Goal: Task Accomplishment & Management: Complete application form

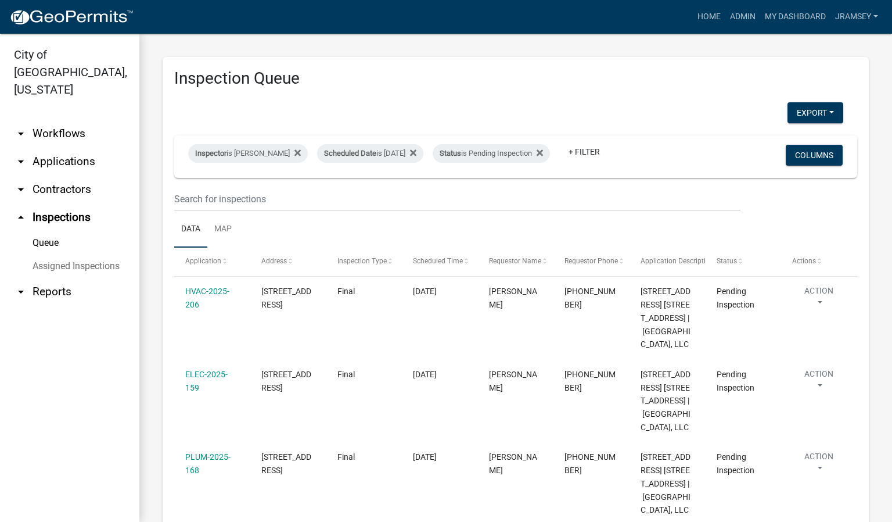
select select "2: 50"
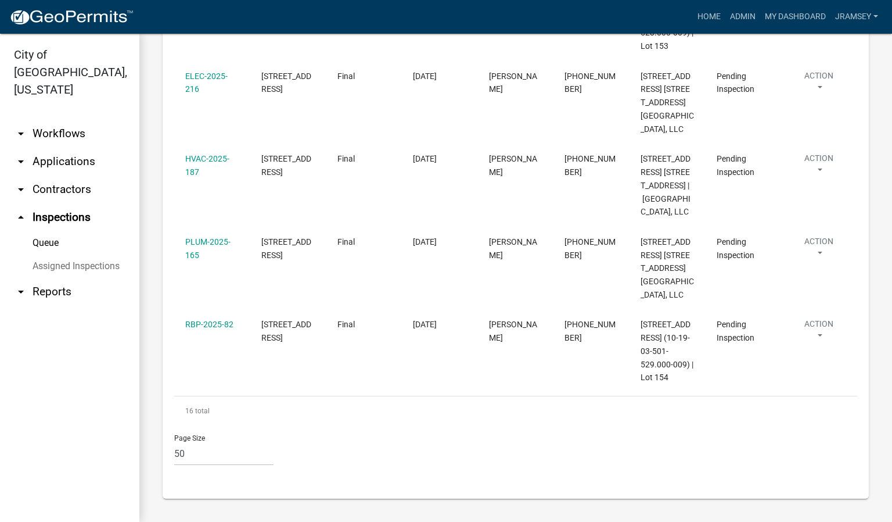
drag, startPoint x: 0, startPoint y: 0, endPoint x: 149, endPoint y: 238, distance: 280.3
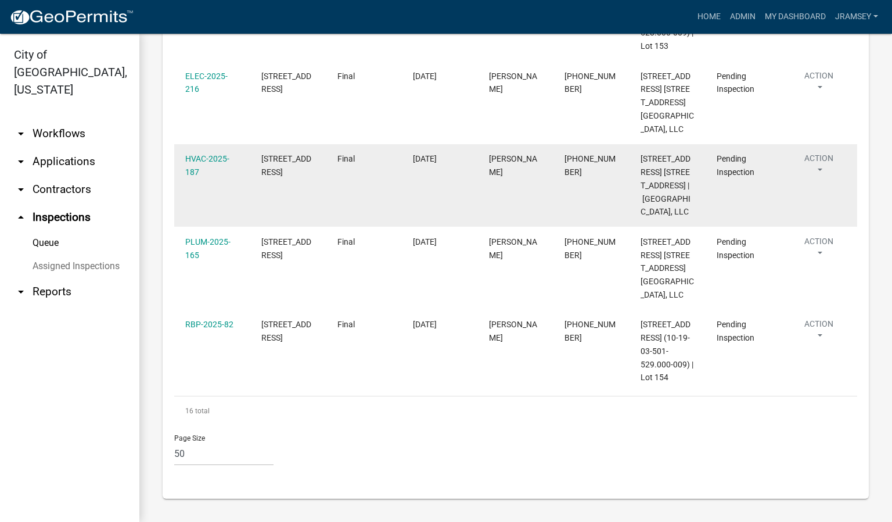
scroll to position [1481, 0]
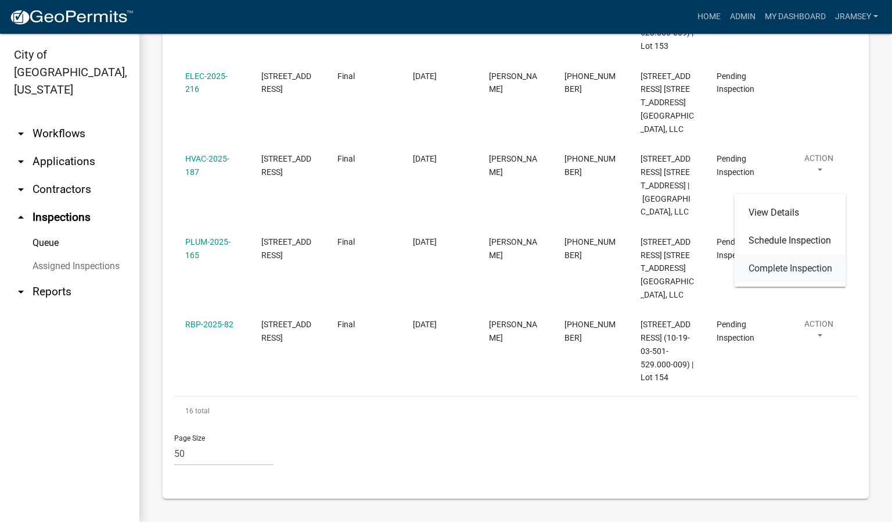
click at [780, 263] on link "Complete Inspection" at bounding box center [791, 268] width 112 height 28
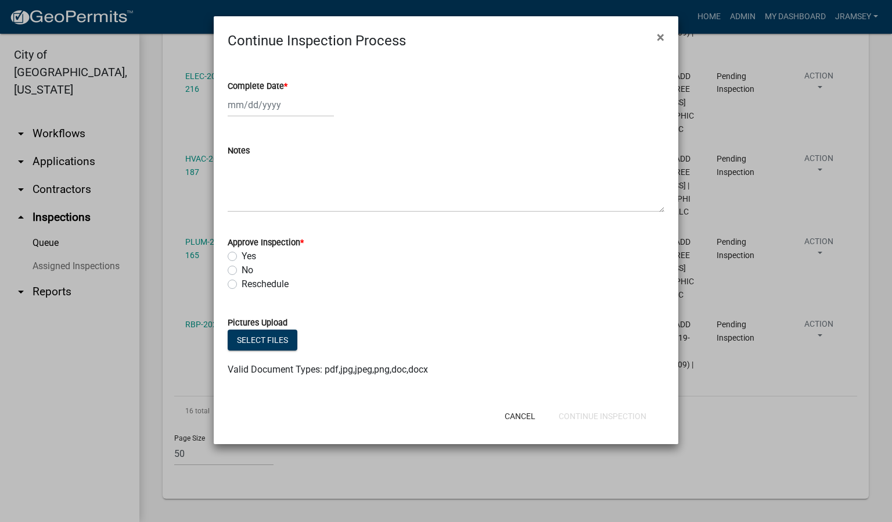
select select "8"
select select "2025"
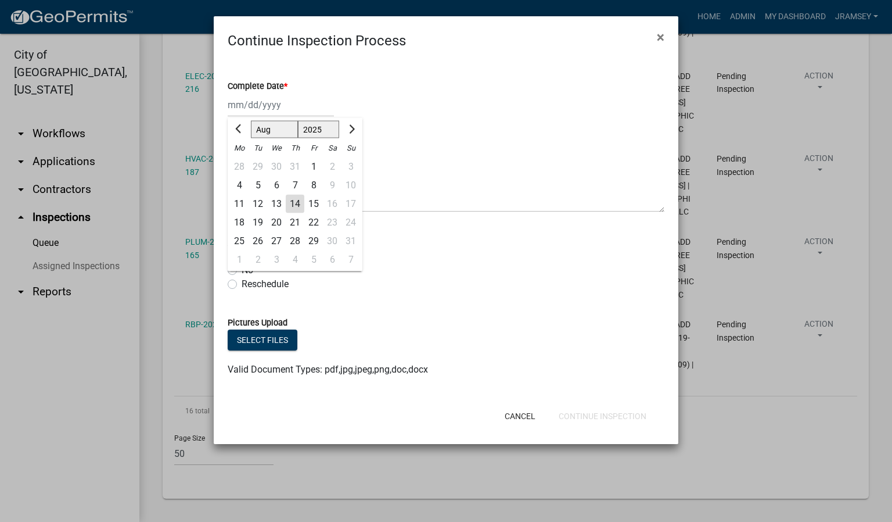
click at [248, 100] on div "[PERSON_NAME] Feb Mar Apr [PERSON_NAME][DATE] Oct Nov [DATE] 1526 1527 1528 152…" at bounding box center [281, 105] width 106 height 24
click at [297, 208] on div "14" at bounding box center [295, 204] width 19 height 19
type input "[DATE]"
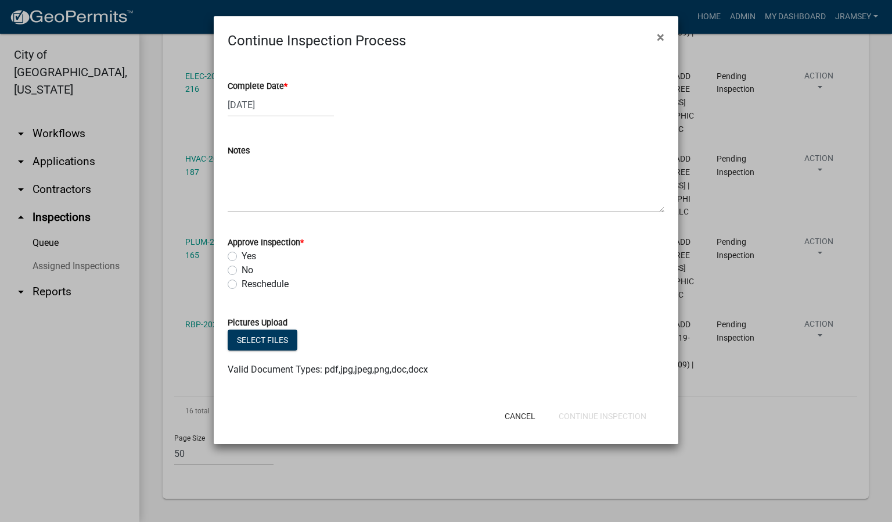
click at [242, 268] on label "No" at bounding box center [248, 270] width 12 height 14
click at [242, 268] on input "No" at bounding box center [246, 267] width 8 height 8
radio input "true"
click at [253, 206] on textarea "Notes" at bounding box center [446, 184] width 437 height 55
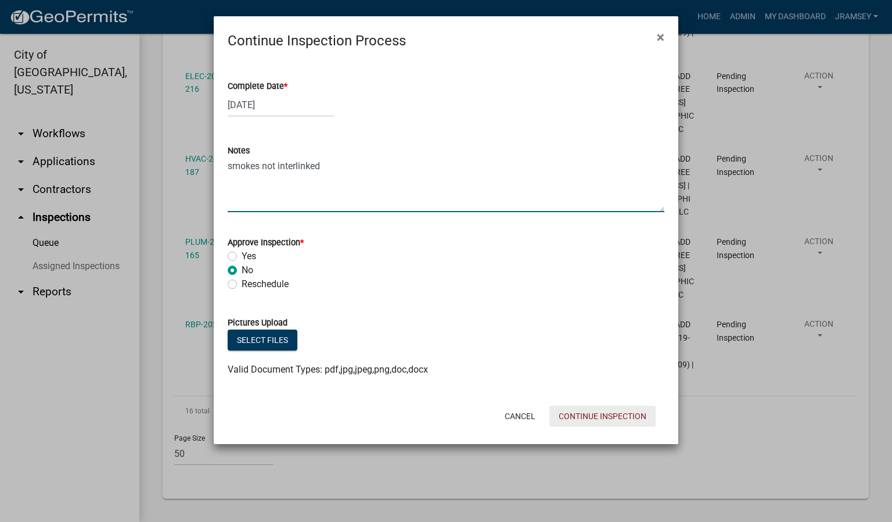
type textarea "smokes not interlinked"
click at [577, 410] on button "Continue Inspection" at bounding box center [603, 415] width 106 height 21
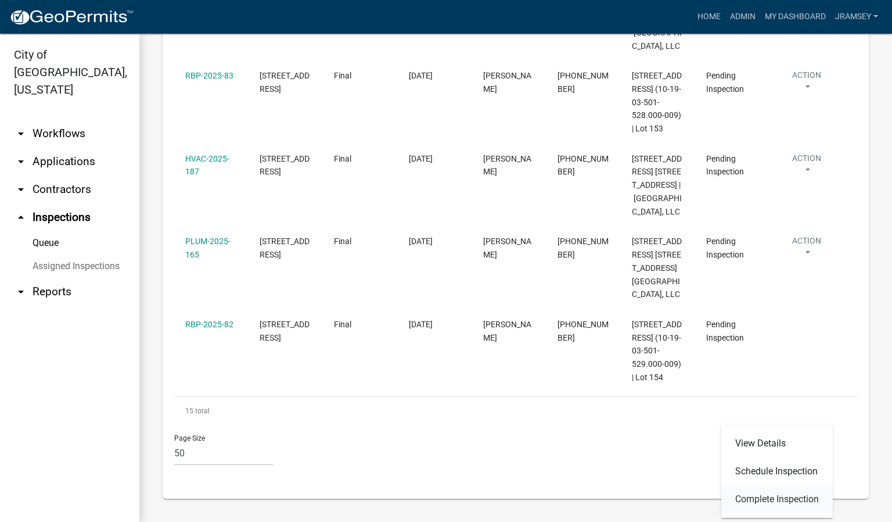
click at [759, 494] on link "Complete Inspection" at bounding box center [777, 499] width 112 height 28
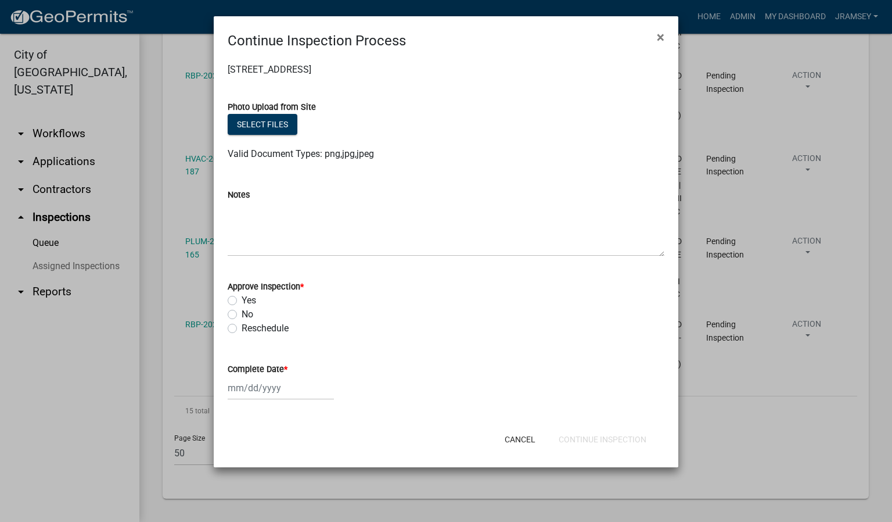
click at [242, 314] on label "No" at bounding box center [248, 314] width 12 height 14
click at [242, 314] on input "No" at bounding box center [246, 311] width 8 height 8
radio input "true"
click at [254, 387] on div at bounding box center [281, 388] width 106 height 24
select select "8"
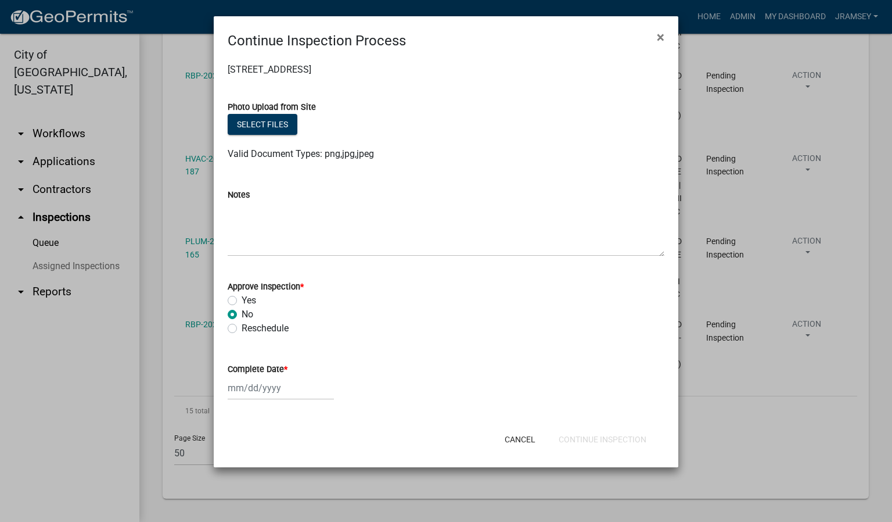
select select "2025"
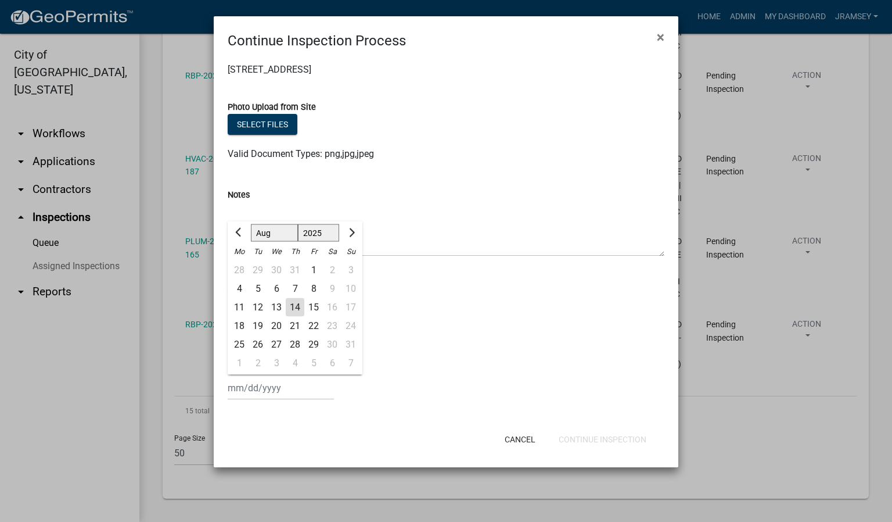
click at [293, 310] on div "14" at bounding box center [295, 307] width 19 height 19
type input "[DATE]"
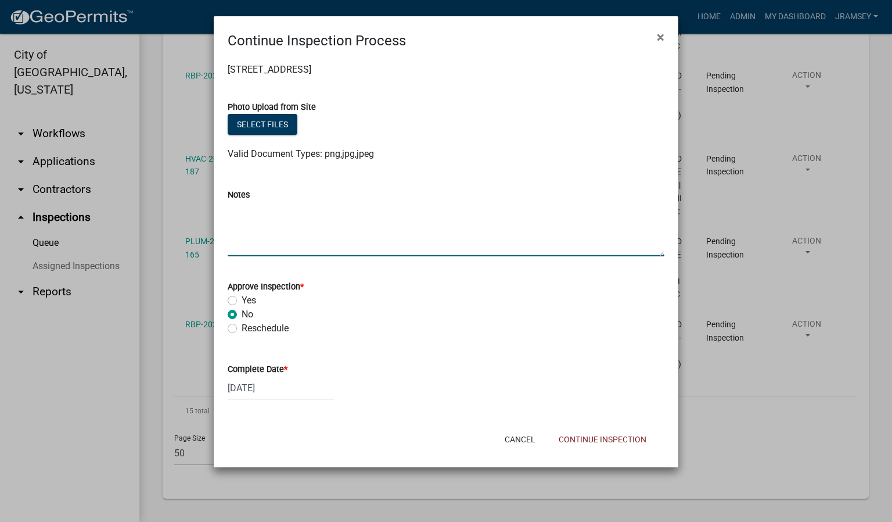
click at [300, 228] on textarea "Notes" at bounding box center [446, 229] width 437 height 55
type textarea "smokes not interlinked"
click at [589, 441] on button "Continue Inspection" at bounding box center [603, 439] width 106 height 21
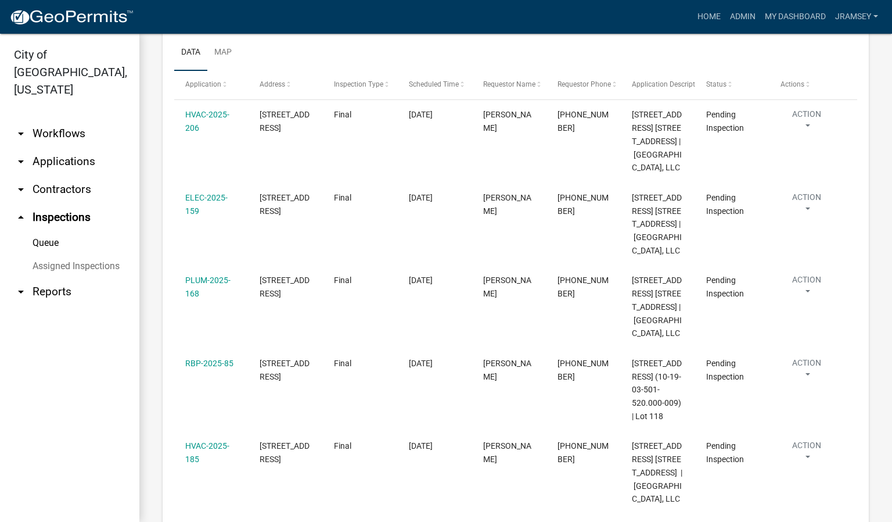
scroll to position [80, 0]
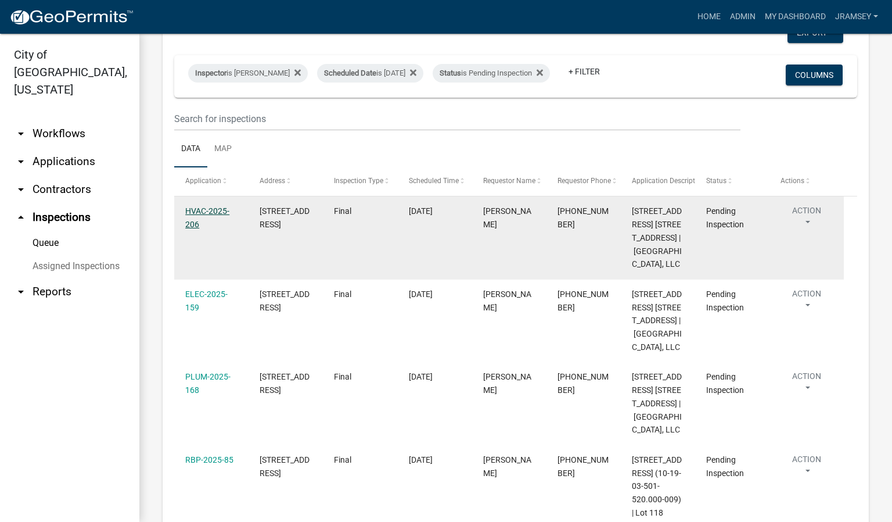
click at [208, 223] on link "HVAC-2025-206" at bounding box center [207, 217] width 44 height 23
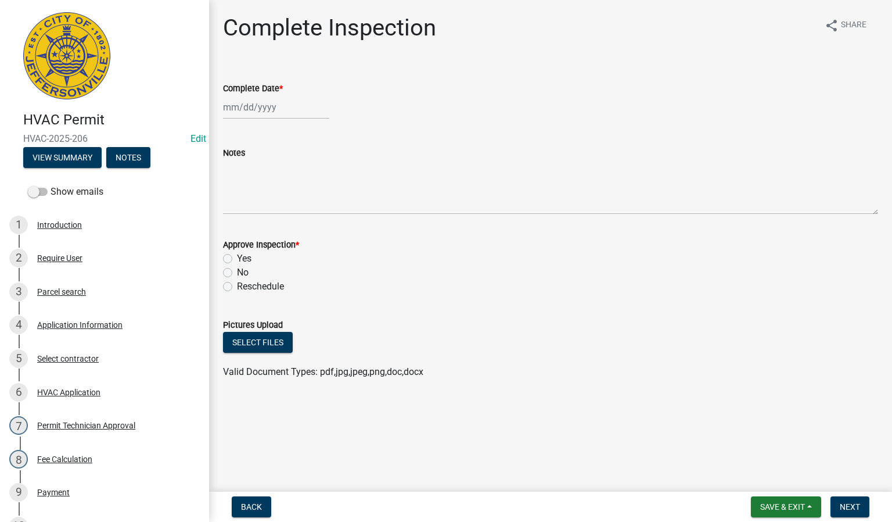
click at [239, 109] on div at bounding box center [276, 107] width 106 height 24
select select "8"
select select "2025"
click at [288, 206] on div "14" at bounding box center [290, 206] width 19 height 19
type input "[DATE]"
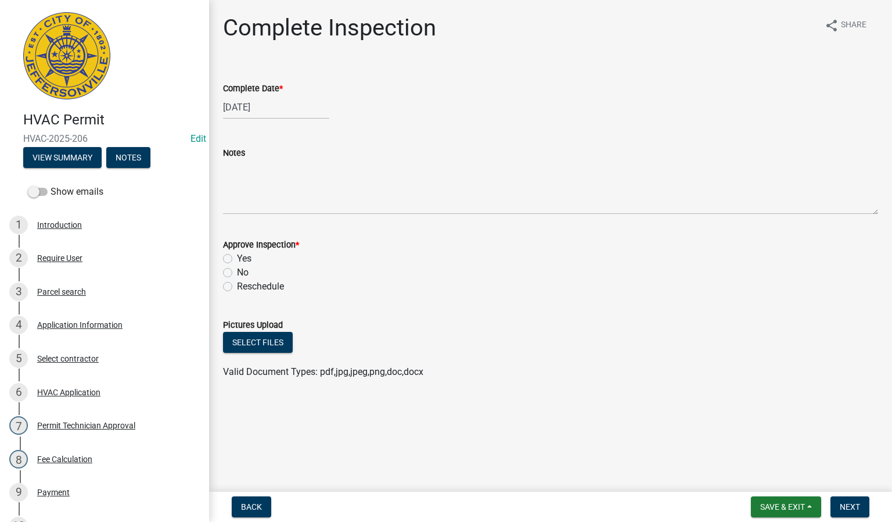
click at [237, 260] on label "Yes" at bounding box center [244, 259] width 15 height 14
click at [237, 259] on input "Yes" at bounding box center [241, 256] width 8 height 8
radio input "true"
click at [836, 506] on button "Next" at bounding box center [850, 506] width 39 height 21
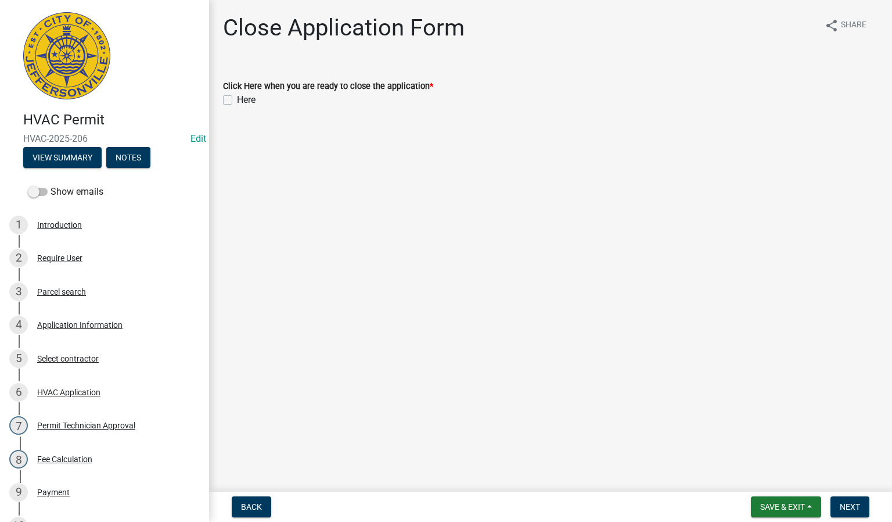
click at [237, 103] on label "Here" at bounding box center [246, 100] width 19 height 14
click at [237, 100] on input "Here" at bounding box center [241, 97] width 8 height 8
checkbox input "true"
click at [838, 504] on button "Next" at bounding box center [850, 506] width 39 height 21
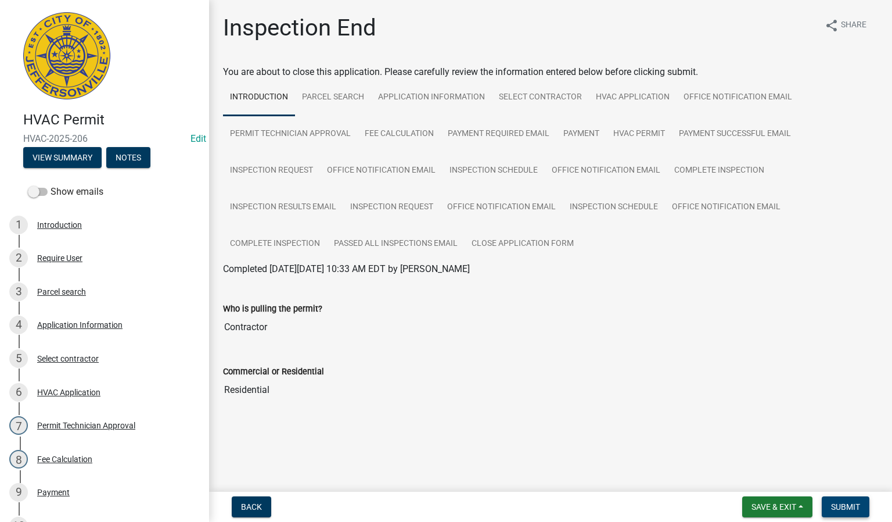
click at [838, 502] on span "Submit" at bounding box center [845, 506] width 29 height 9
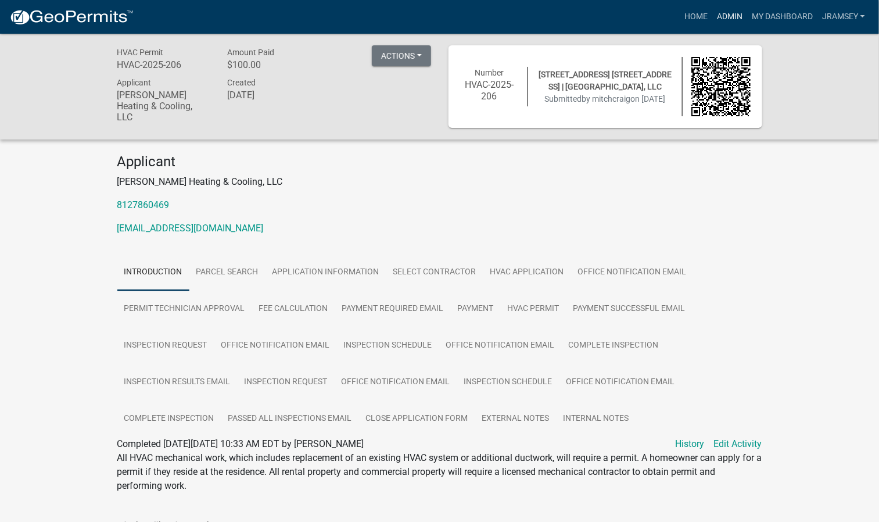
click at [722, 21] on link "Admin" at bounding box center [729, 17] width 35 height 22
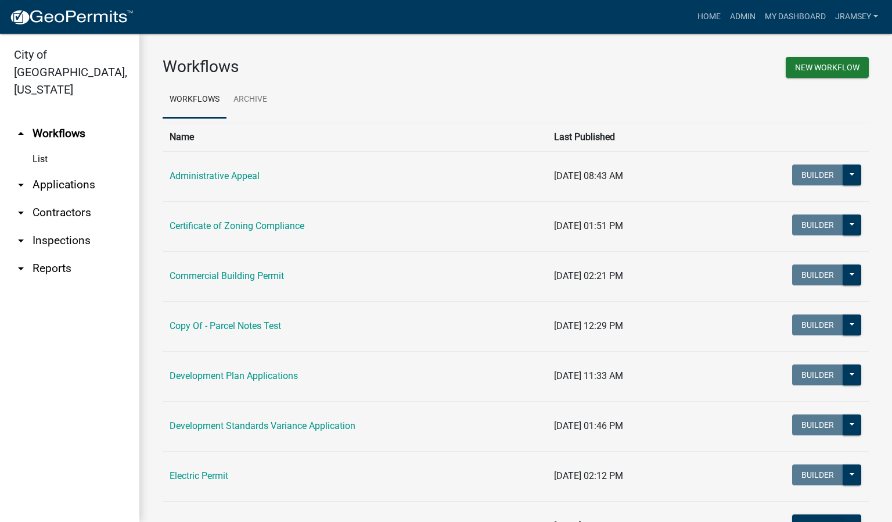
click at [48, 227] on link "arrow_drop_down Inspections" at bounding box center [69, 241] width 139 height 28
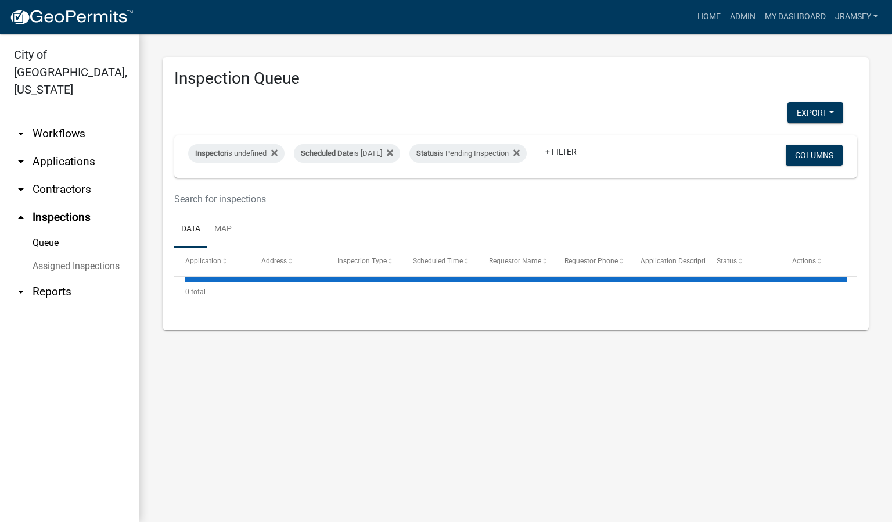
select select "2: 50"
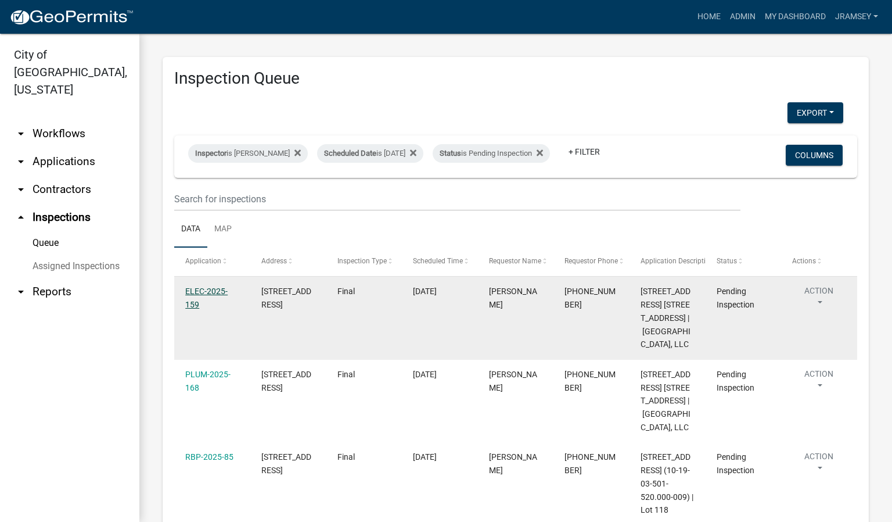
click at [207, 302] on link "ELEC-2025-159" at bounding box center [206, 297] width 42 height 23
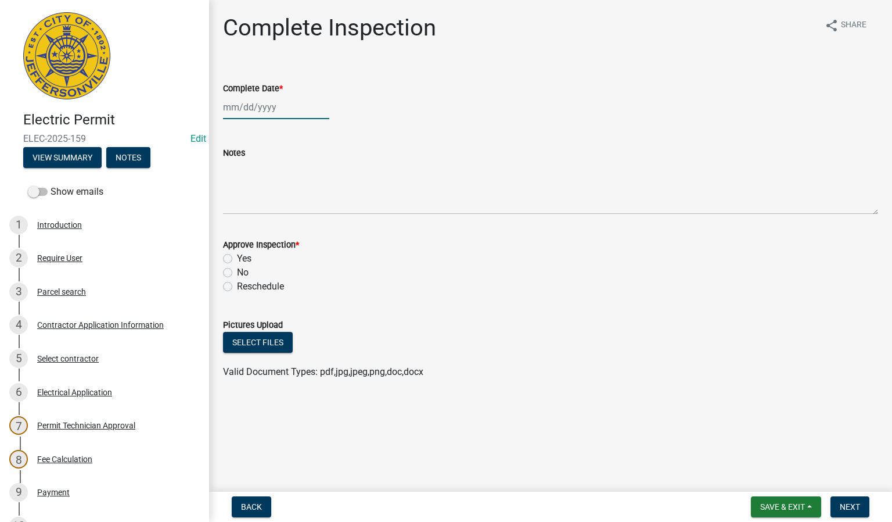
select select "8"
select select "2025"
click at [249, 110] on div "[PERSON_NAME] Feb Mar Apr [PERSON_NAME][DATE] Oct Nov [DATE] 1526 1527 1528 152…" at bounding box center [276, 107] width 106 height 24
click at [293, 207] on div "14" at bounding box center [290, 206] width 19 height 19
type input "[DATE]"
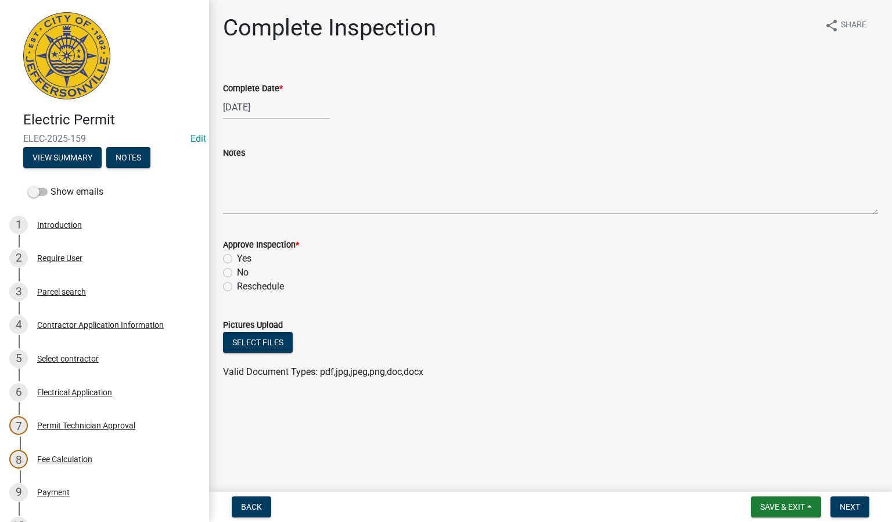
click at [237, 260] on label "Yes" at bounding box center [244, 259] width 15 height 14
click at [237, 259] on input "Yes" at bounding box center [241, 256] width 8 height 8
radio input "true"
click at [845, 501] on button "Next" at bounding box center [850, 506] width 39 height 21
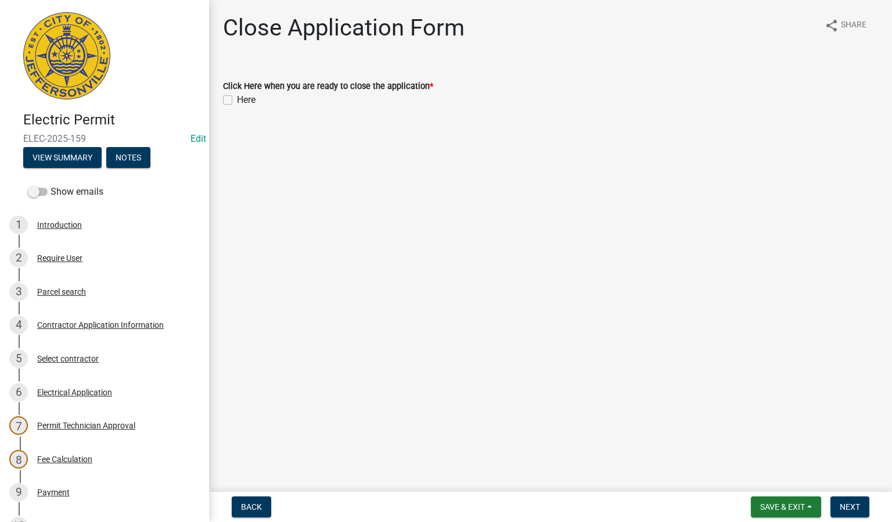
click at [237, 98] on label "Here" at bounding box center [246, 100] width 19 height 14
click at [237, 98] on input "Here" at bounding box center [241, 97] width 8 height 8
checkbox input "true"
click at [853, 502] on span "Next" at bounding box center [850, 506] width 20 height 9
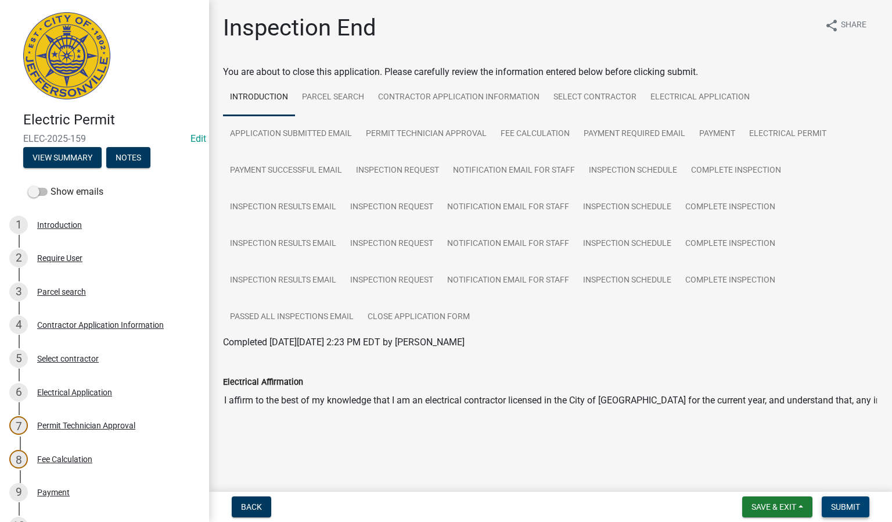
click at [849, 513] on button "Submit" at bounding box center [846, 506] width 48 height 21
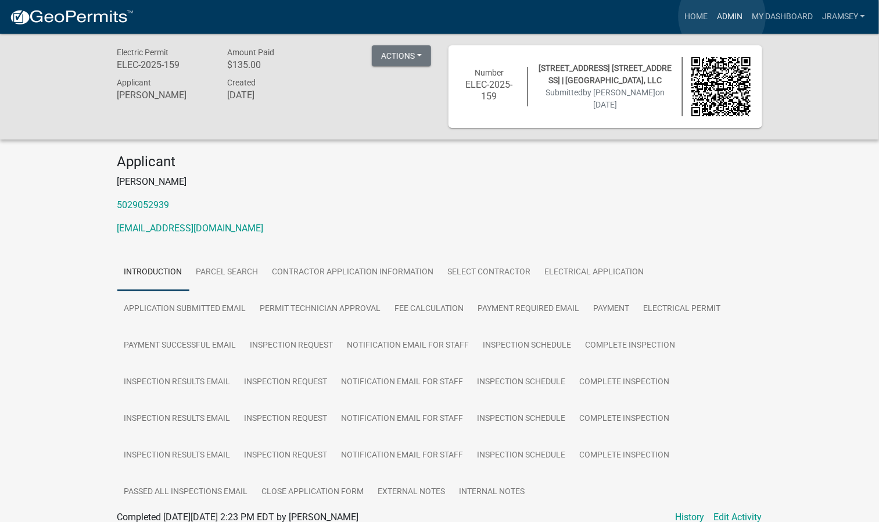
click at [722, 16] on link "Admin" at bounding box center [729, 17] width 35 height 22
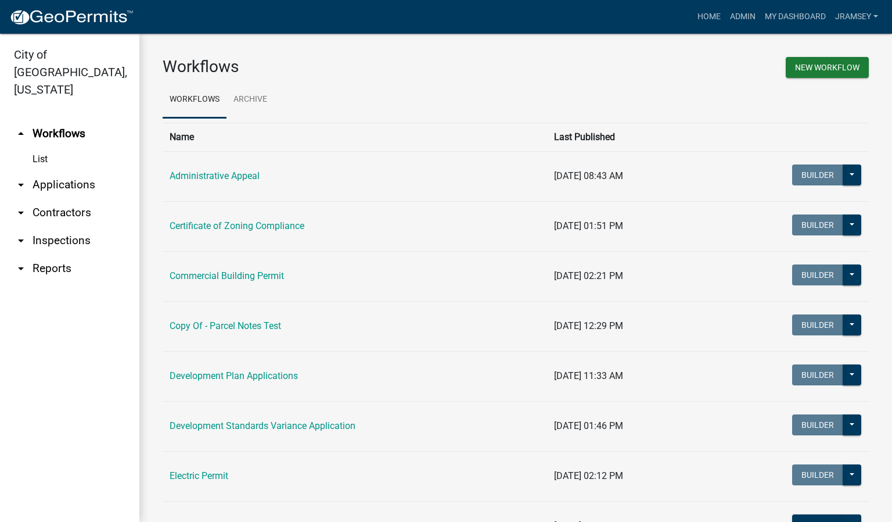
click at [72, 227] on link "arrow_drop_down Inspections" at bounding box center [69, 241] width 139 height 28
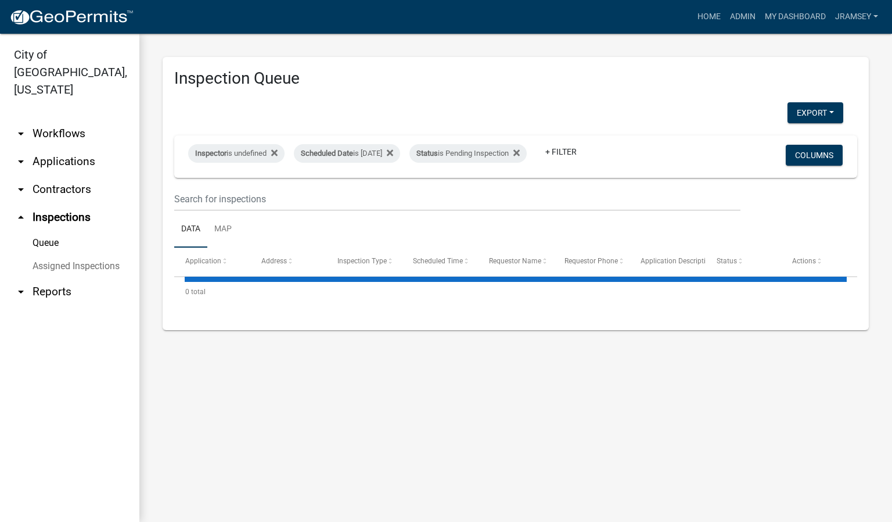
select select "2: 50"
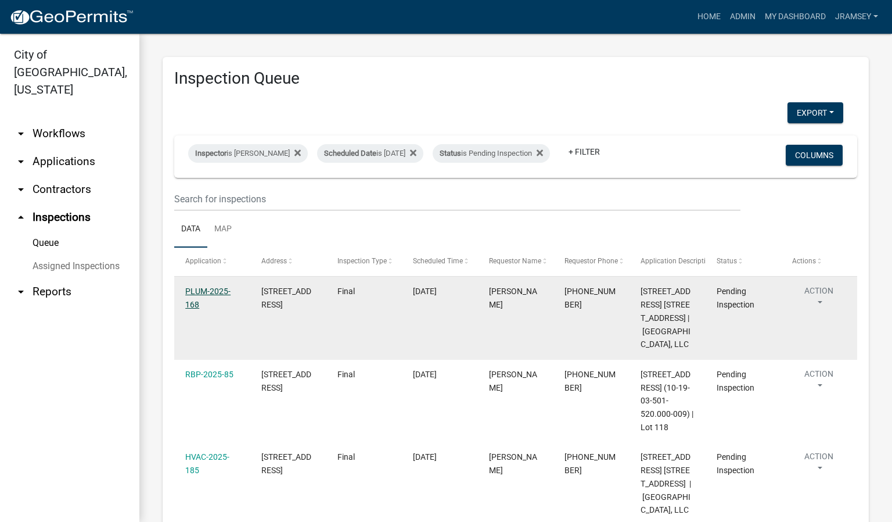
click at [209, 300] on link "PLUM-2025-168" at bounding box center [207, 297] width 45 height 23
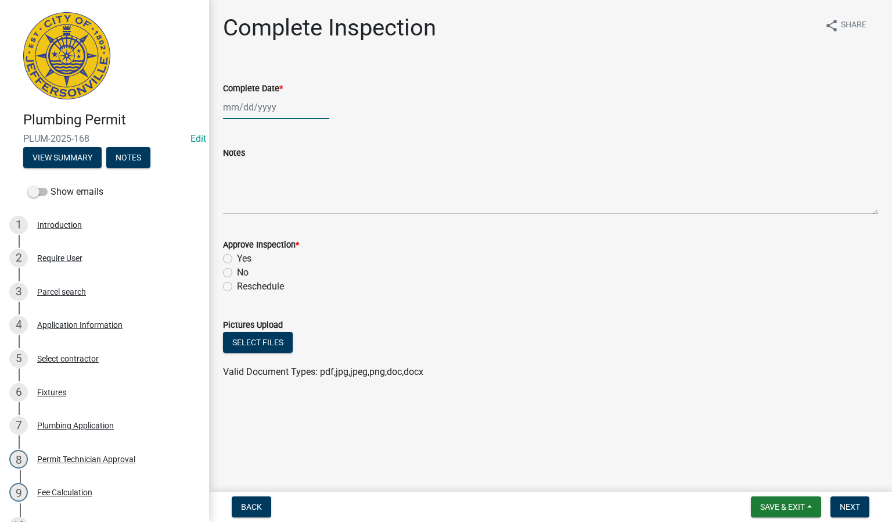
click at [249, 105] on div at bounding box center [276, 107] width 106 height 24
select select "8"
select select "2025"
click at [295, 208] on div "14" at bounding box center [290, 206] width 19 height 19
type input "[DATE]"
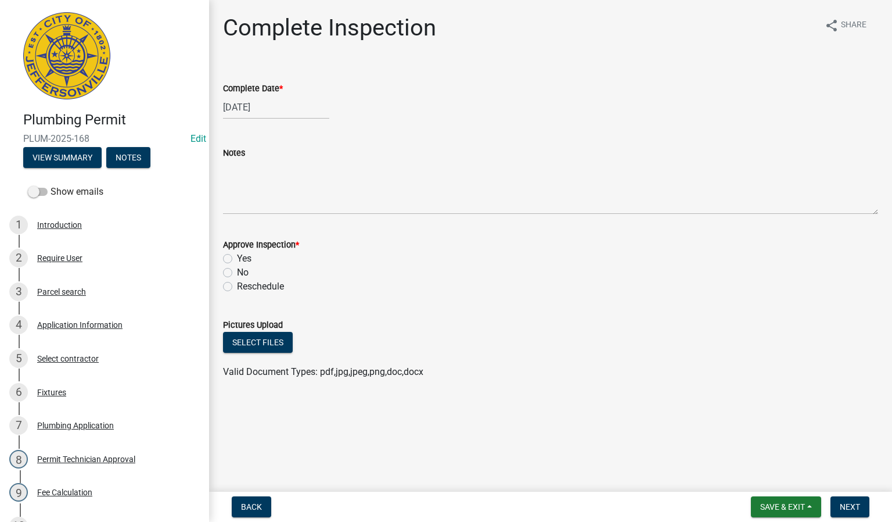
click at [237, 257] on label "Yes" at bounding box center [244, 259] width 15 height 14
click at [237, 257] on input "Yes" at bounding box center [241, 256] width 8 height 8
radio input "true"
click at [842, 511] on span "Next" at bounding box center [850, 506] width 20 height 9
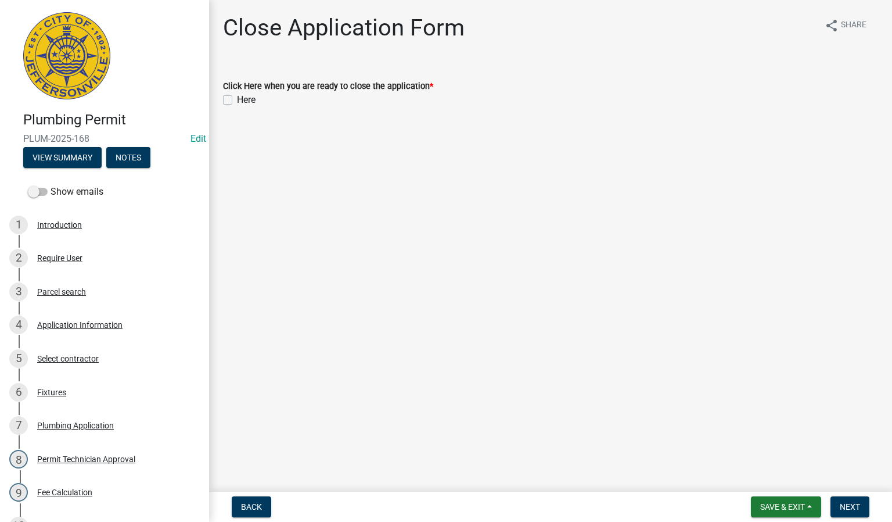
click at [237, 100] on label "Here" at bounding box center [246, 100] width 19 height 14
click at [237, 100] on input "Here" at bounding box center [241, 97] width 8 height 8
checkbox input "true"
click at [845, 505] on span "Next" at bounding box center [850, 506] width 20 height 9
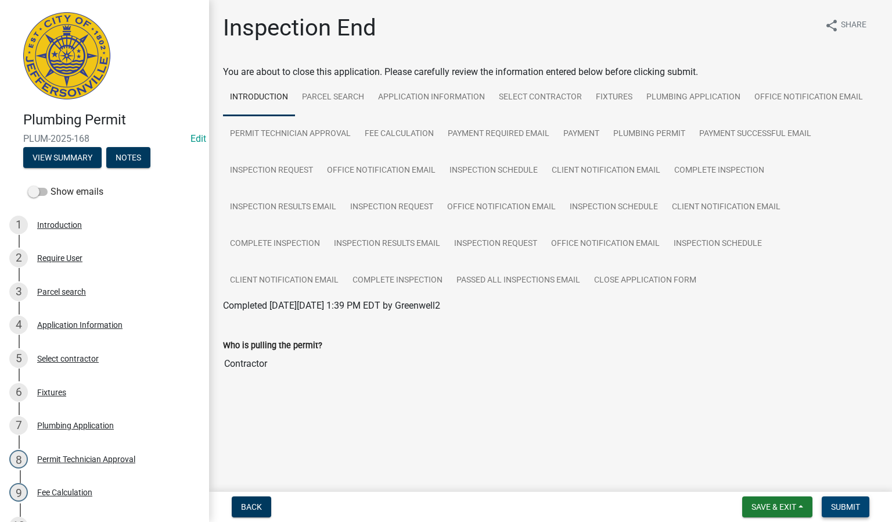
click at [854, 500] on button "Submit" at bounding box center [846, 506] width 48 height 21
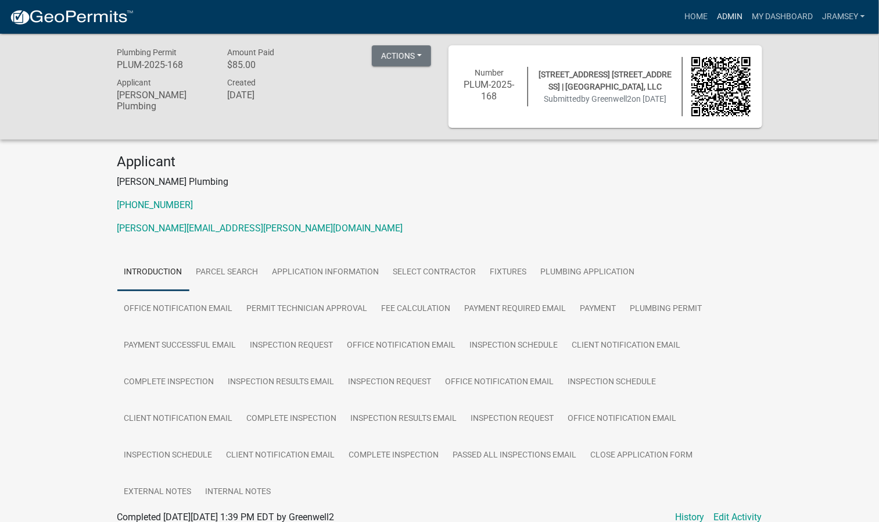
click at [714, 18] on link "Admin" at bounding box center [729, 17] width 35 height 22
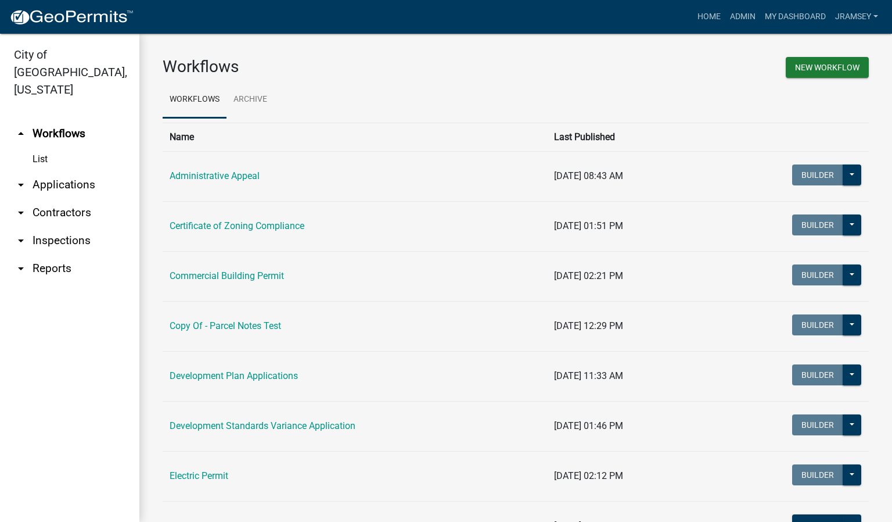
click at [70, 227] on link "arrow_drop_down Inspections" at bounding box center [69, 241] width 139 height 28
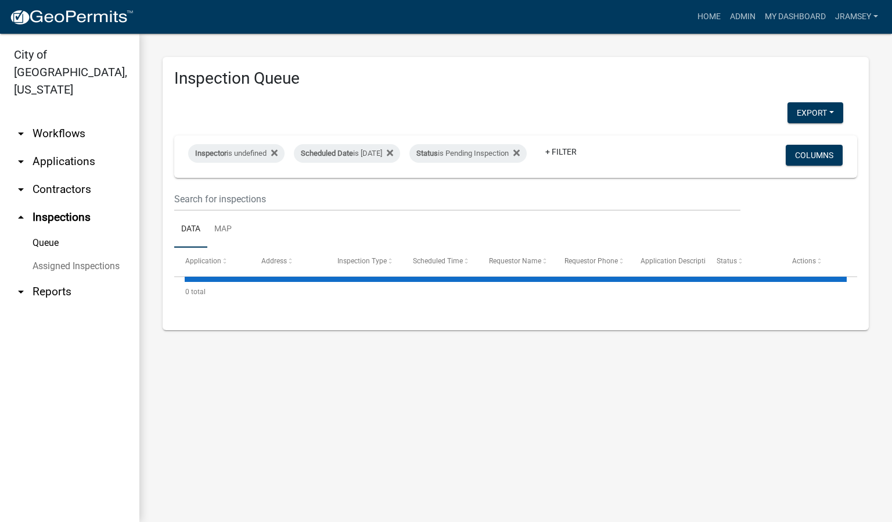
select select "2: 50"
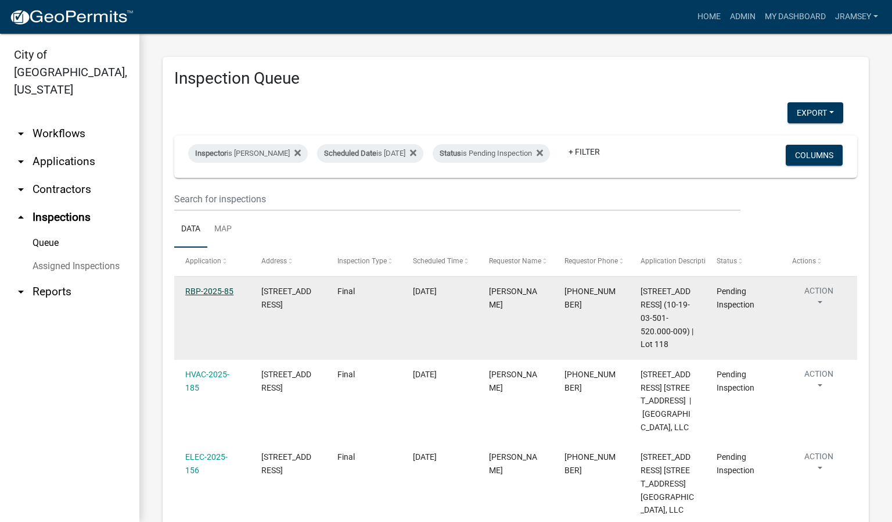
click at [203, 296] on link "RBP-2025-85" at bounding box center [209, 290] width 48 height 9
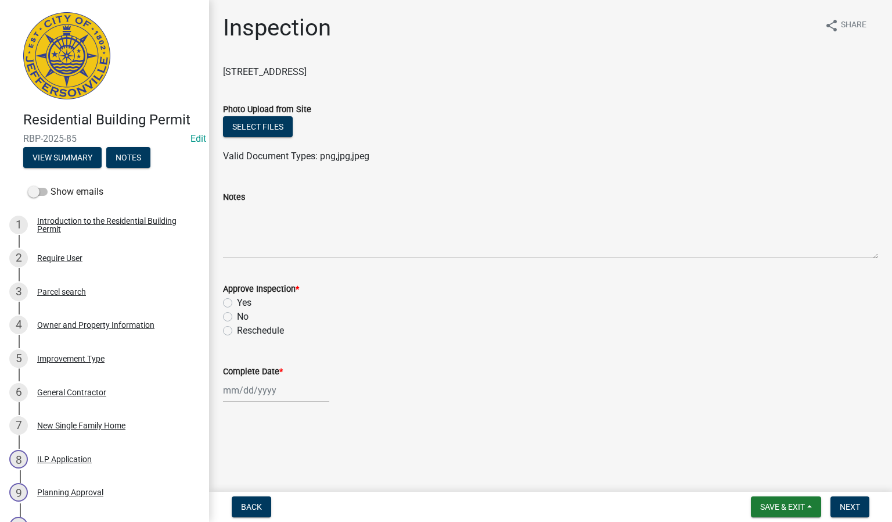
click at [237, 301] on label "Yes" at bounding box center [244, 303] width 15 height 14
click at [237, 301] on input "Yes" at bounding box center [241, 300] width 8 height 8
radio input "true"
click at [253, 389] on div at bounding box center [276, 390] width 106 height 24
select select "8"
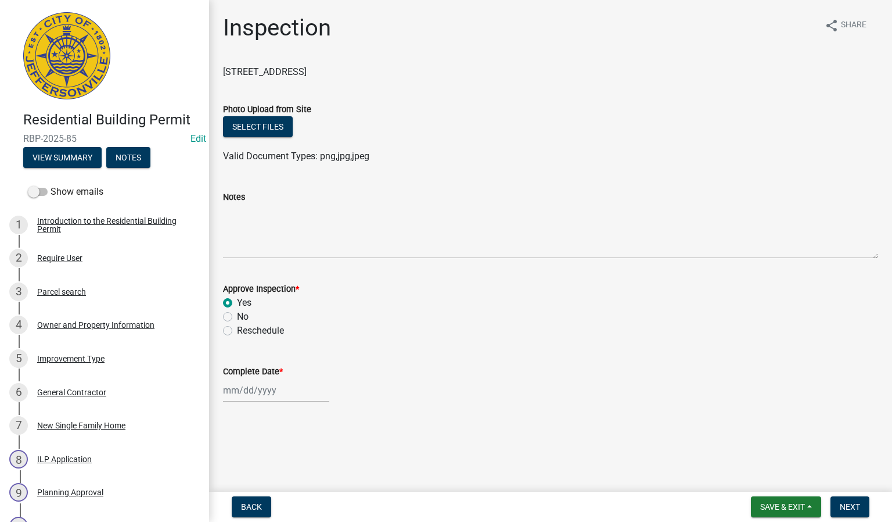
select select "2025"
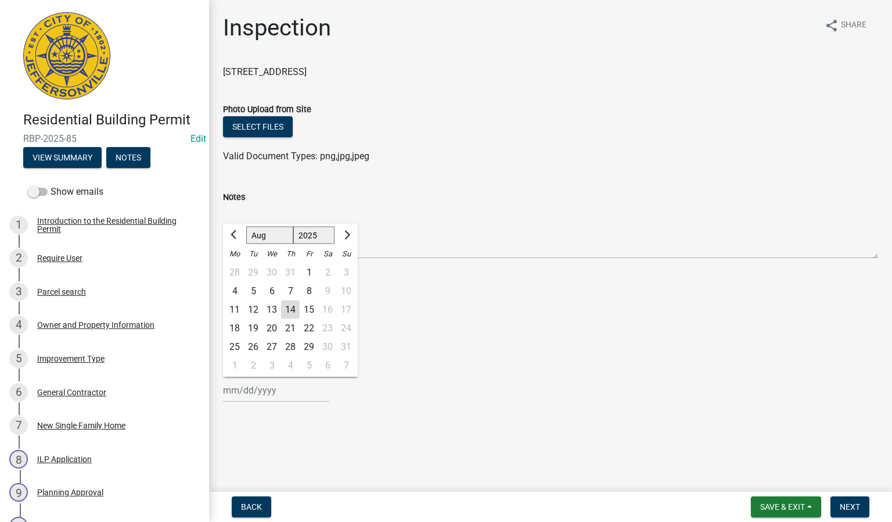
click at [291, 310] on div "14" at bounding box center [290, 309] width 19 height 19
type input "[DATE]"
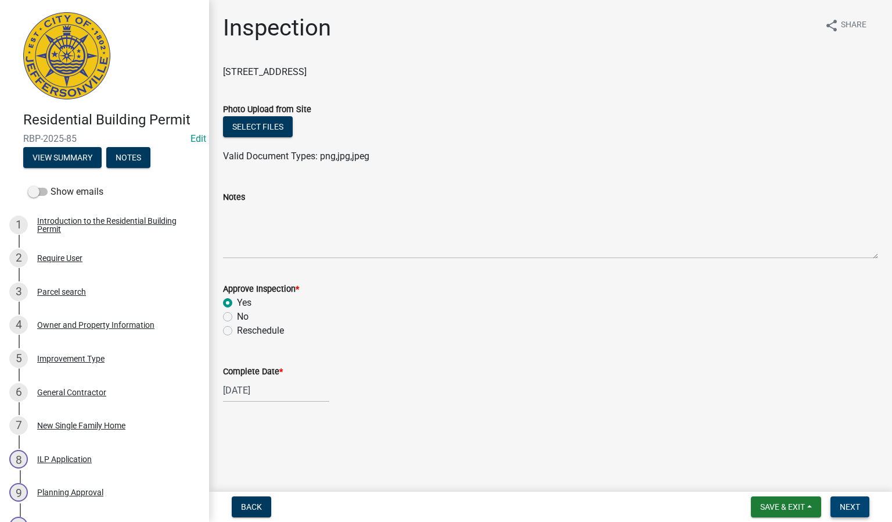
click at [836, 511] on button "Next" at bounding box center [850, 506] width 39 height 21
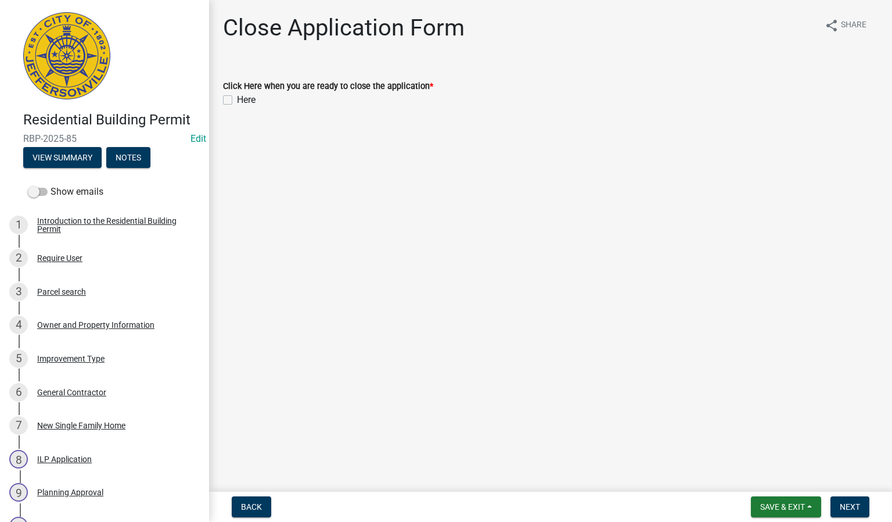
click at [227, 94] on div "Here" at bounding box center [550, 100] width 655 height 14
click at [237, 101] on label "Here" at bounding box center [246, 100] width 19 height 14
click at [237, 100] on input "Here" at bounding box center [241, 97] width 8 height 8
checkbox input "true"
click at [845, 507] on span "Next" at bounding box center [850, 506] width 20 height 9
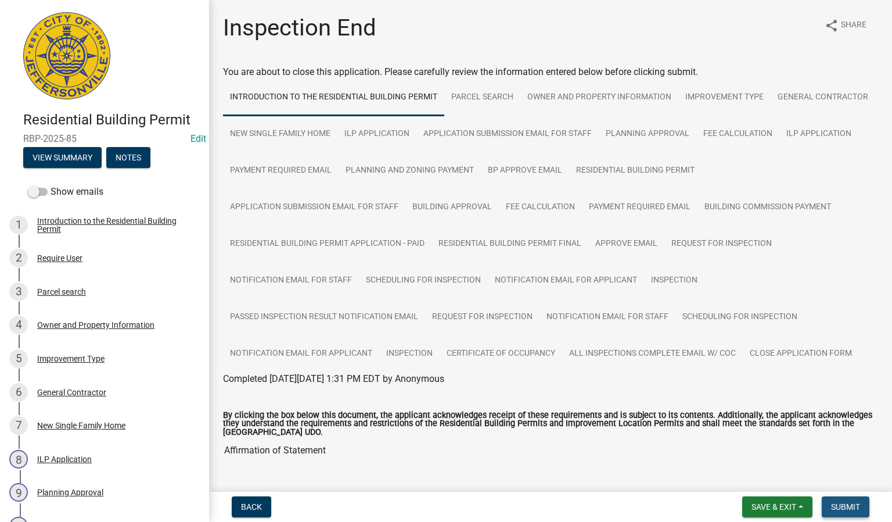
click at [835, 508] on span "Submit" at bounding box center [845, 506] width 29 height 9
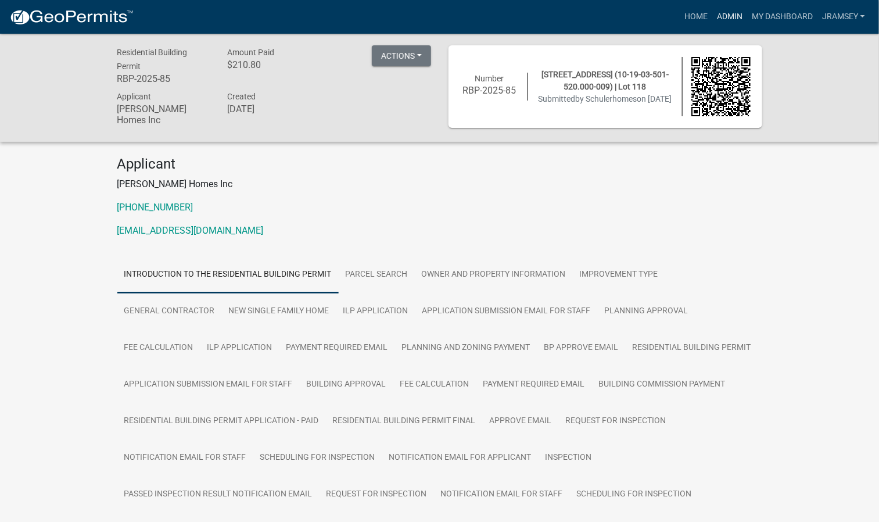
click at [732, 19] on link "Admin" at bounding box center [729, 17] width 35 height 22
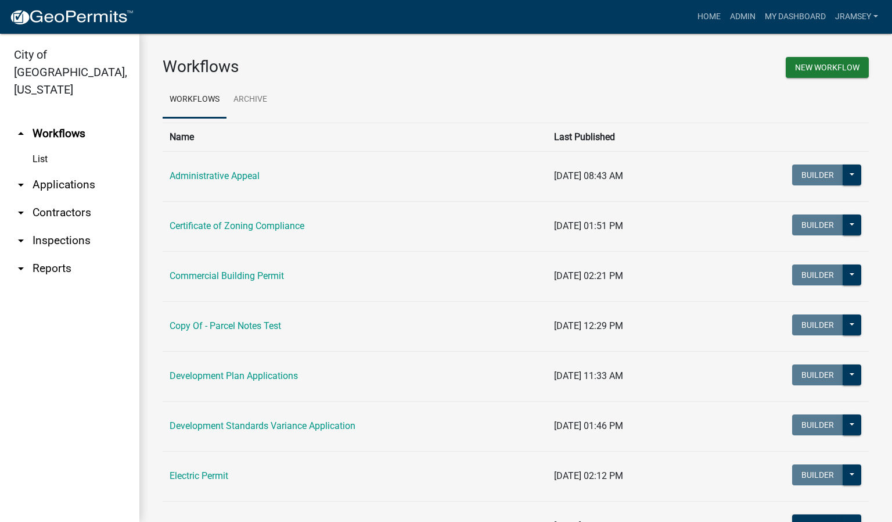
click at [56, 227] on link "arrow_drop_down Inspections" at bounding box center [69, 241] width 139 height 28
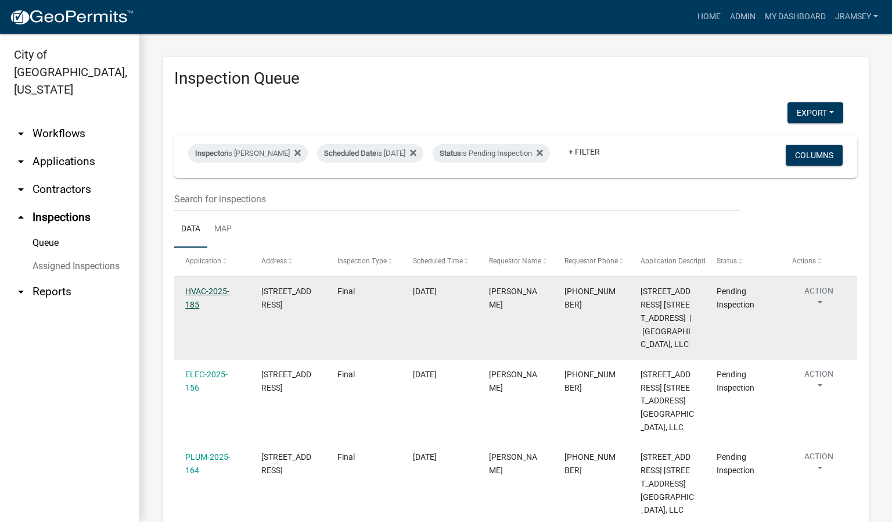
click at [203, 304] on link "HVAC-2025-185" at bounding box center [207, 297] width 44 height 23
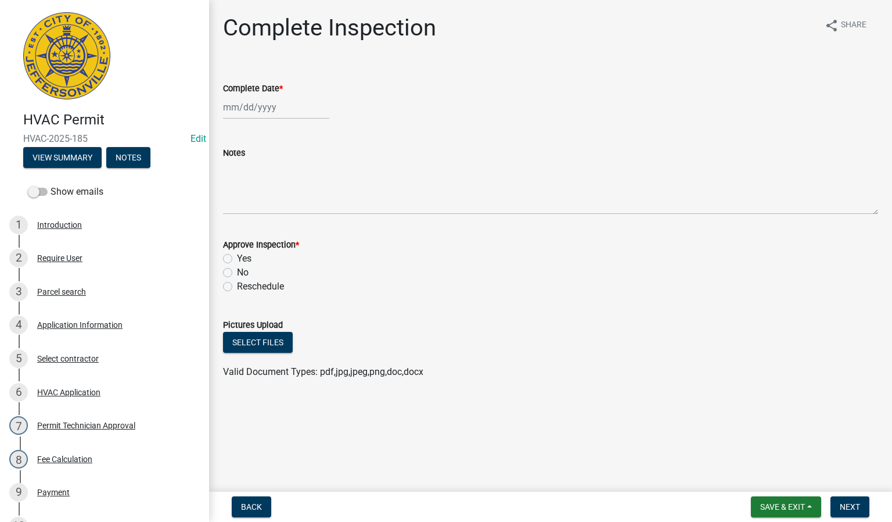
select select "8"
select select "2025"
click at [269, 115] on div "[PERSON_NAME] Feb Mar Apr [PERSON_NAME][DATE] Oct Nov [DATE] 1526 1527 1528 152…" at bounding box center [276, 107] width 106 height 24
click at [291, 207] on div "14" at bounding box center [290, 206] width 19 height 19
type input "[DATE]"
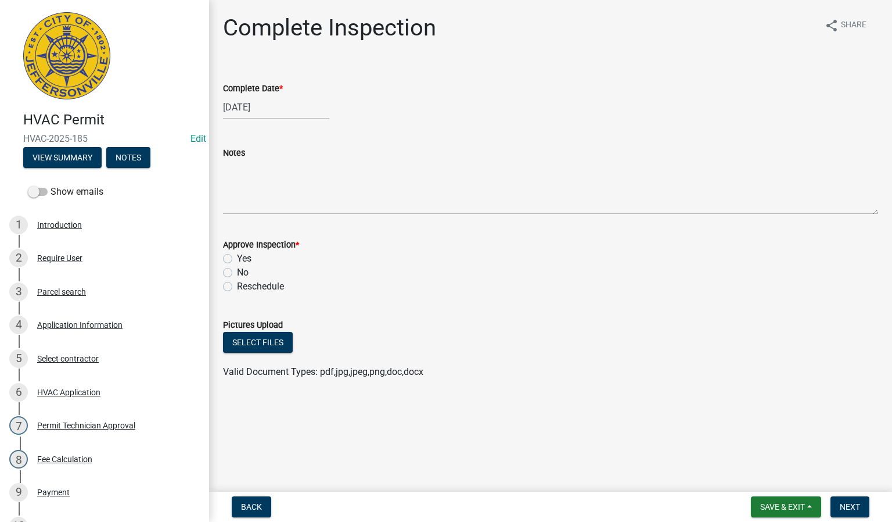
click at [237, 260] on label "Yes" at bounding box center [244, 259] width 15 height 14
click at [237, 259] on input "Yes" at bounding box center [241, 256] width 8 height 8
radio input "true"
click at [848, 511] on span "Next" at bounding box center [850, 506] width 20 height 9
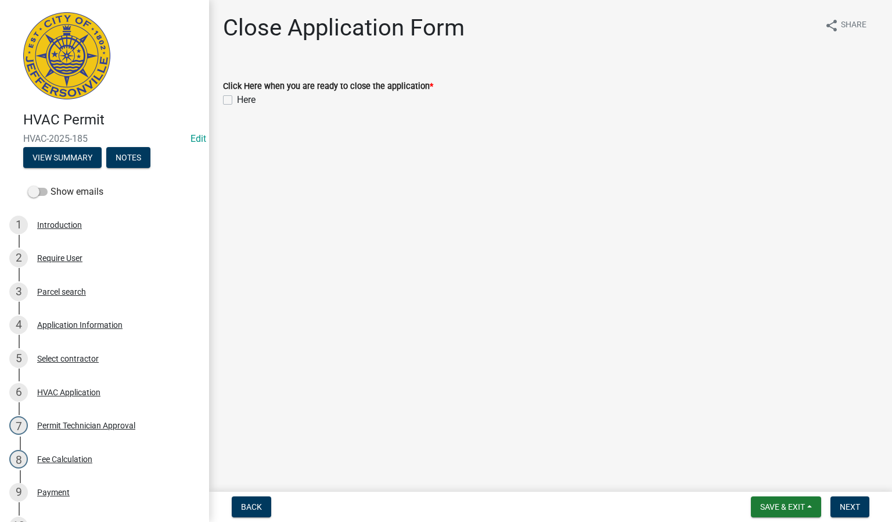
click at [237, 98] on label "Here" at bounding box center [246, 100] width 19 height 14
click at [237, 98] on input "Here" at bounding box center [241, 97] width 8 height 8
checkbox input "true"
click at [848, 508] on span "Next" at bounding box center [850, 506] width 20 height 9
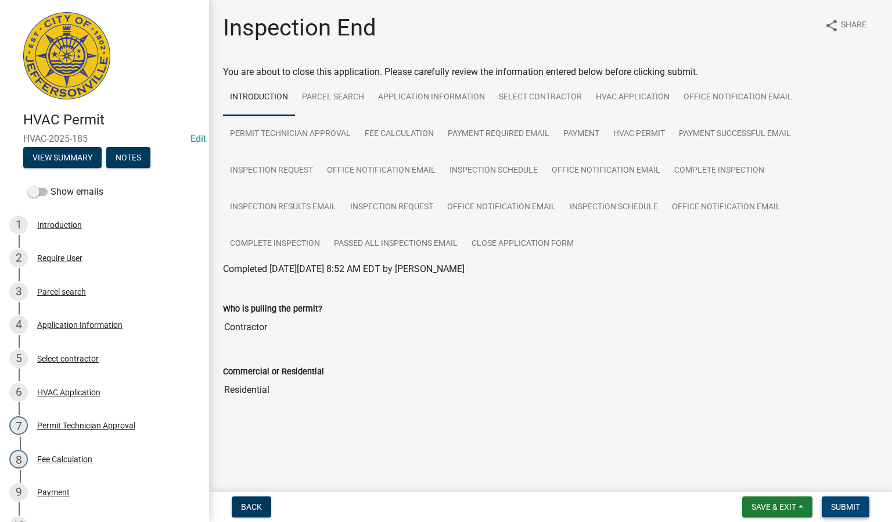
click at [839, 507] on span "Submit" at bounding box center [845, 506] width 29 height 9
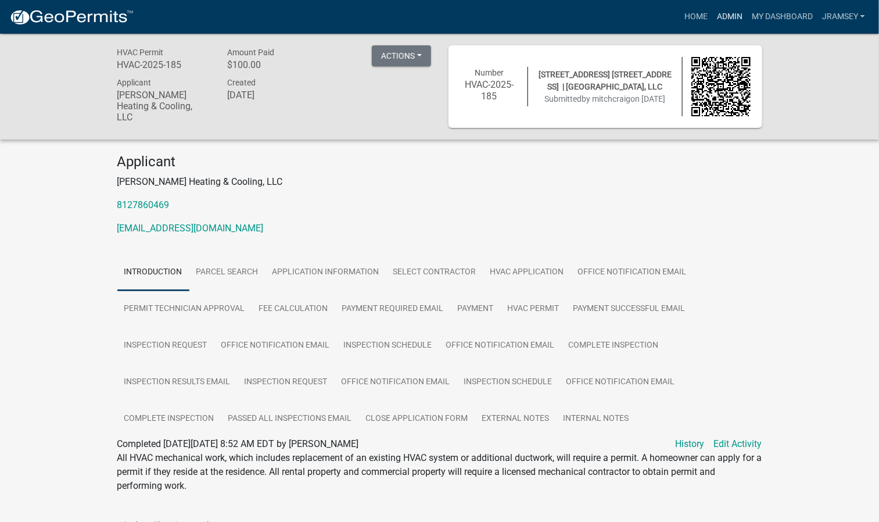
click at [721, 17] on link "Admin" at bounding box center [729, 17] width 35 height 22
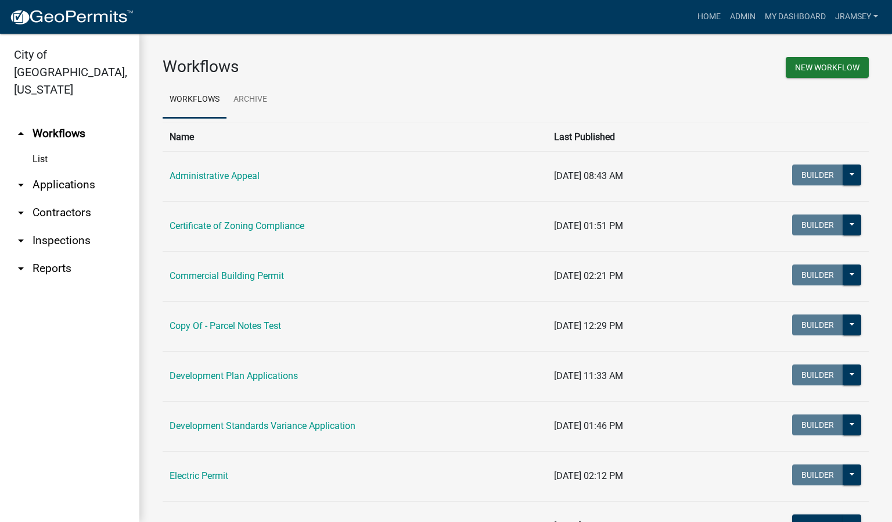
click at [64, 227] on link "arrow_drop_down Inspections" at bounding box center [69, 241] width 139 height 28
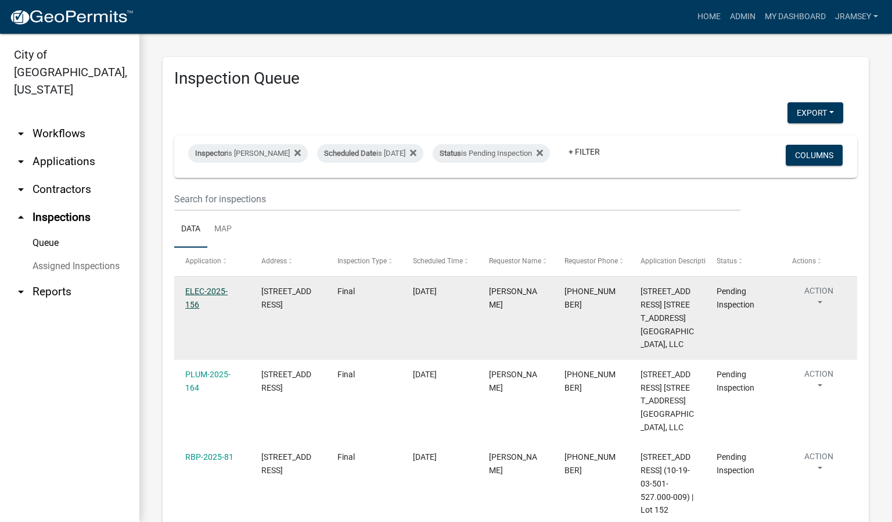
click at [196, 302] on link "ELEC-2025-156" at bounding box center [206, 297] width 42 height 23
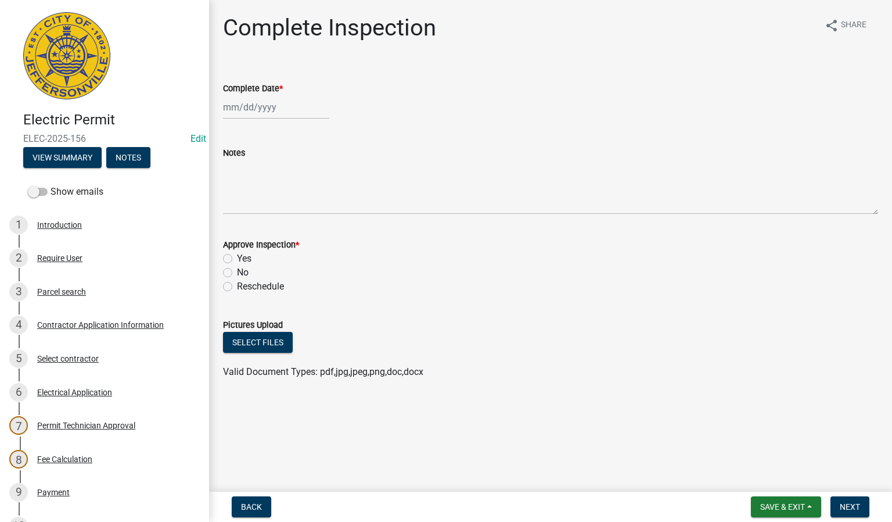
click at [257, 108] on div at bounding box center [276, 107] width 106 height 24
select select "8"
select select "2025"
click at [286, 206] on div "14" at bounding box center [290, 206] width 19 height 19
type input "[DATE]"
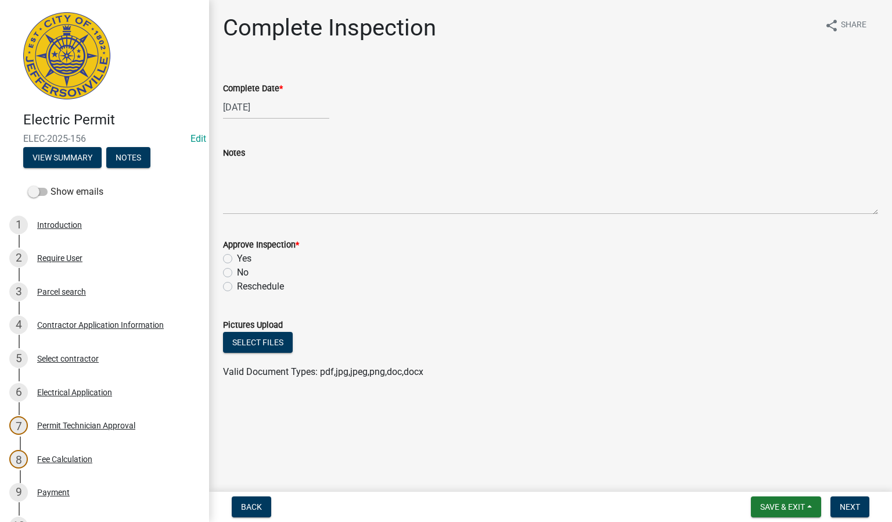
click at [237, 256] on label "Yes" at bounding box center [244, 259] width 15 height 14
click at [237, 256] on input "Yes" at bounding box center [241, 256] width 8 height 8
radio input "true"
click at [836, 507] on button "Next" at bounding box center [850, 506] width 39 height 21
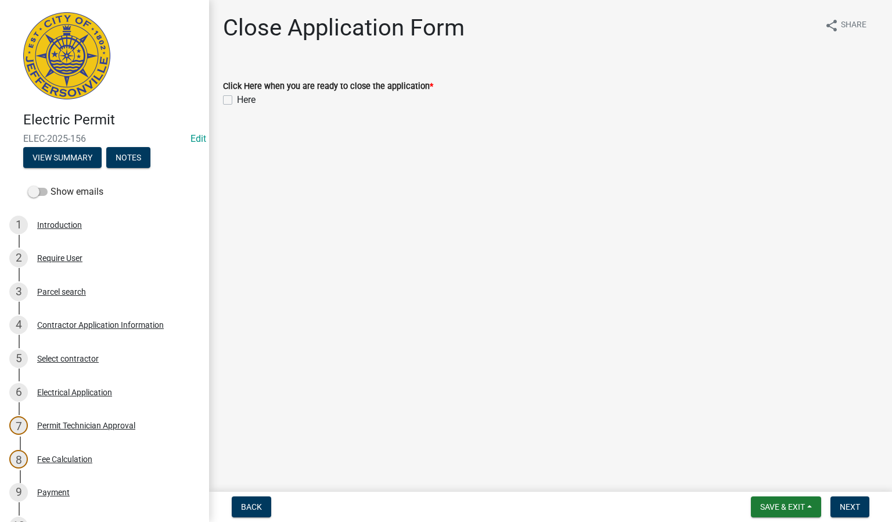
click at [237, 100] on label "Here" at bounding box center [246, 100] width 19 height 14
click at [237, 100] on input "Here" at bounding box center [241, 97] width 8 height 8
checkbox input "true"
click at [843, 514] on button "Next" at bounding box center [850, 506] width 39 height 21
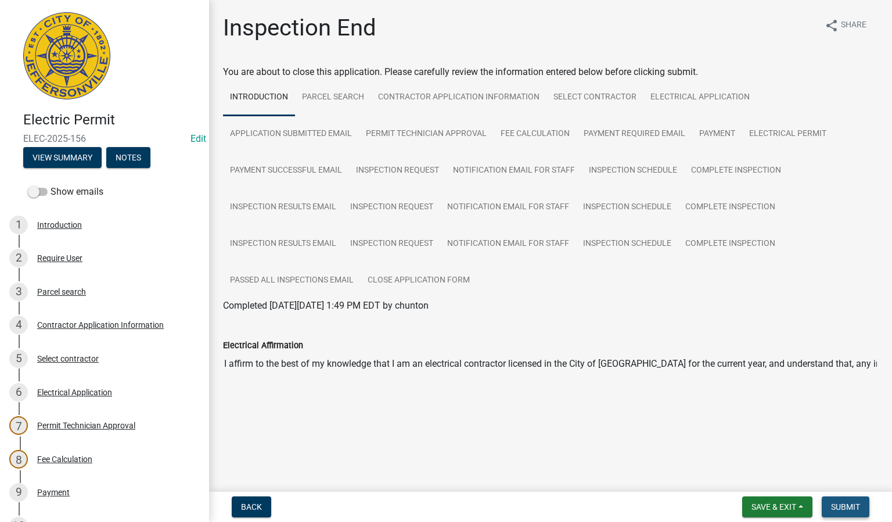
click at [841, 511] on button "Submit" at bounding box center [846, 506] width 48 height 21
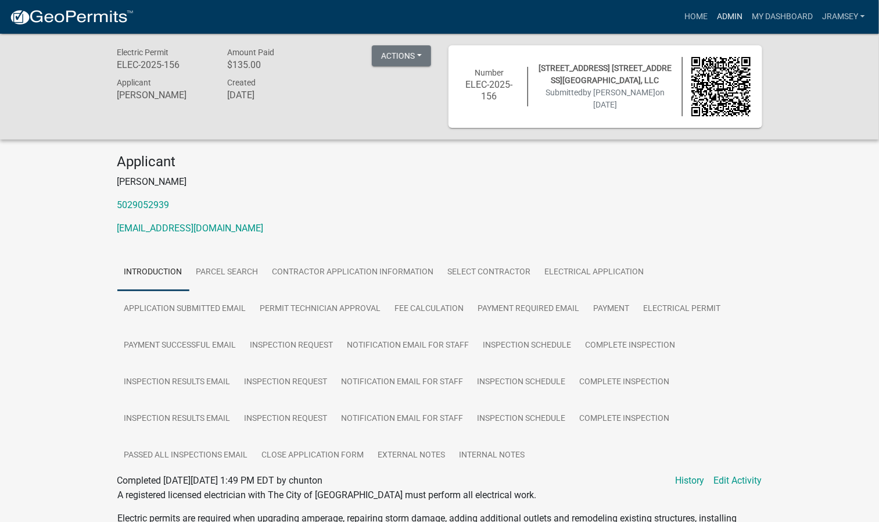
click at [730, 23] on link "Admin" at bounding box center [729, 17] width 35 height 22
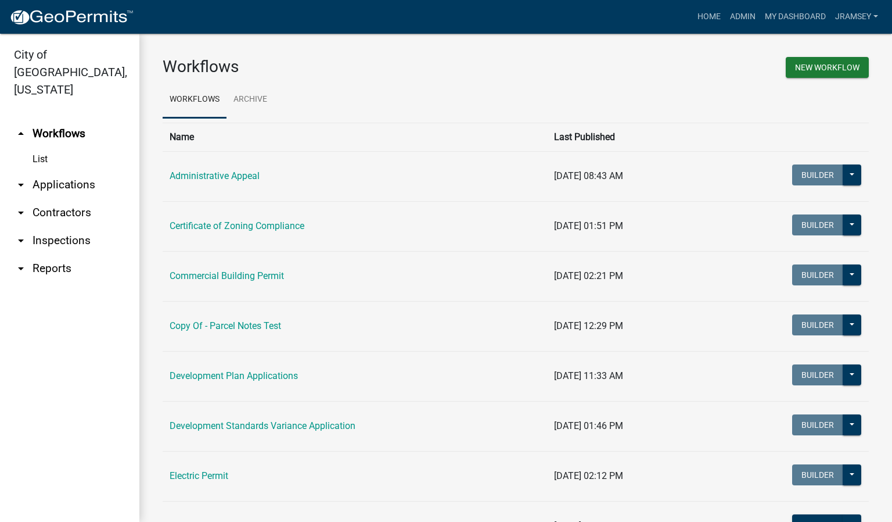
click at [47, 227] on link "arrow_drop_down Inspections" at bounding box center [69, 241] width 139 height 28
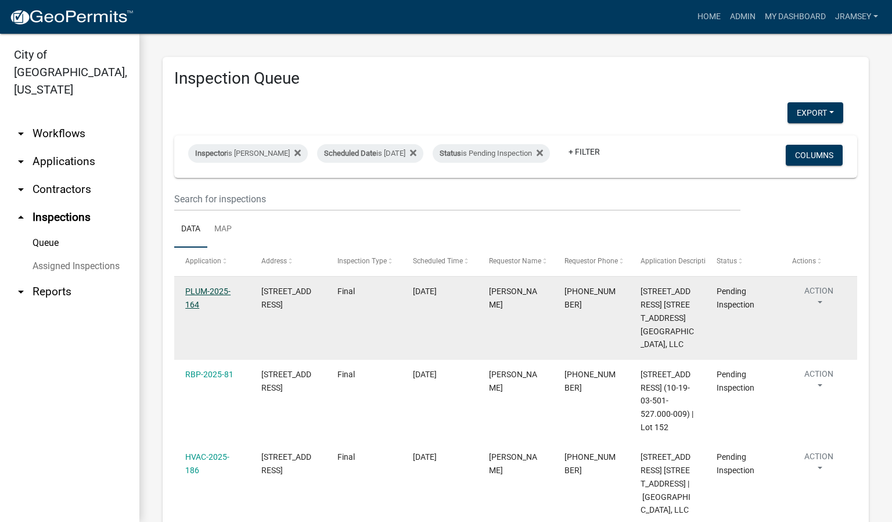
click at [204, 303] on link "PLUM-2025-164" at bounding box center [207, 297] width 45 height 23
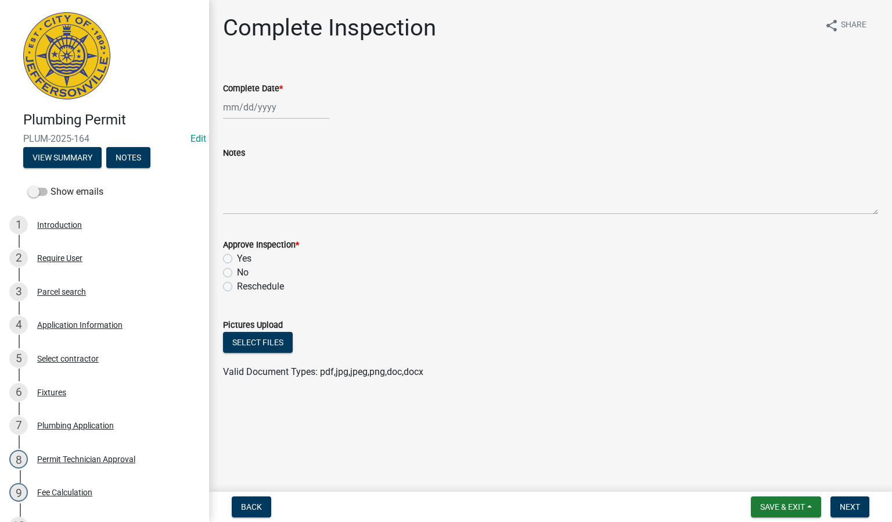
select select "8"
select select "2025"
click at [253, 106] on div "[PERSON_NAME] Feb Mar Apr [PERSON_NAME][DATE] Oct Nov [DATE] 1526 1527 1528 152…" at bounding box center [276, 107] width 106 height 24
click at [293, 203] on div "14" at bounding box center [290, 206] width 19 height 19
type input "[DATE]"
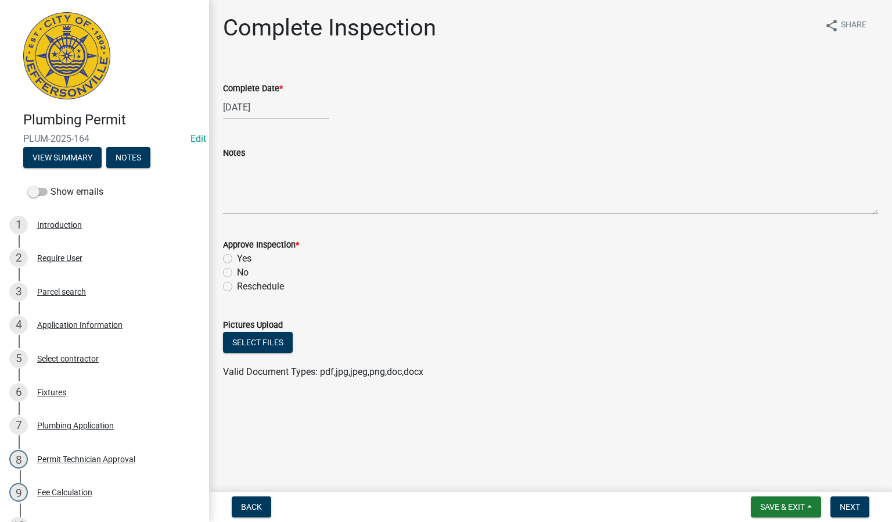
click at [237, 257] on label "Yes" at bounding box center [244, 259] width 15 height 14
click at [237, 257] on input "Yes" at bounding box center [241, 256] width 8 height 8
radio input "true"
click at [841, 509] on span "Next" at bounding box center [850, 506] width 20 height 9
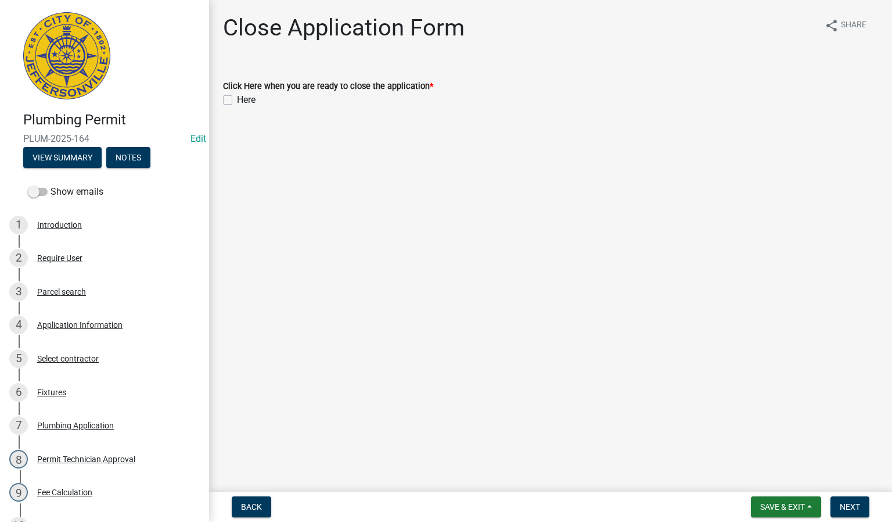
click at [237, 103] on label "Here" at bounding box center [246, 100] width 19 height 14
click at [237, 100] on input "Here" at bounding box center [241, 97] width 8 height 8
checkbox input "true"
click at [848, 507] on span "Next" at bounding box center [850, 506] width 20 height 9
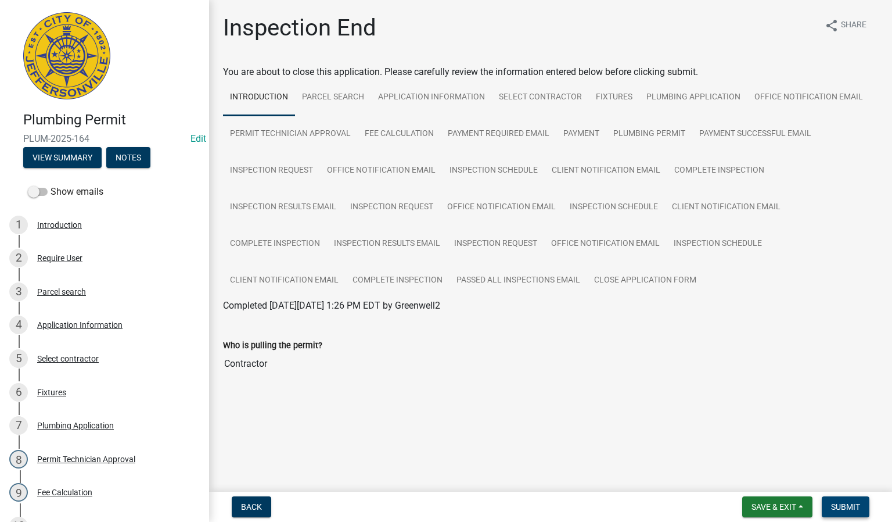
click at [842, 502] on span "Submit" at bounding box center [845, 506] width 29 height 9
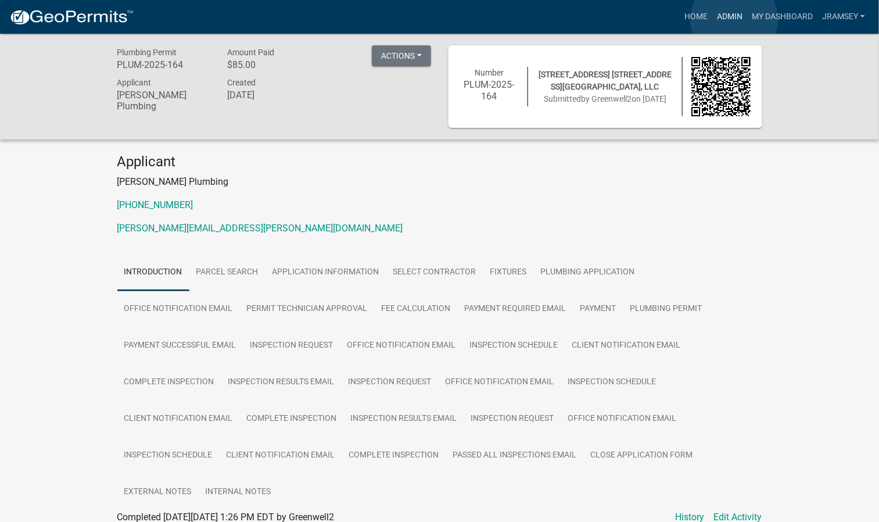
click at [734, 20] on link "Admin" at bounding box center [729, 17] width 35 height 22
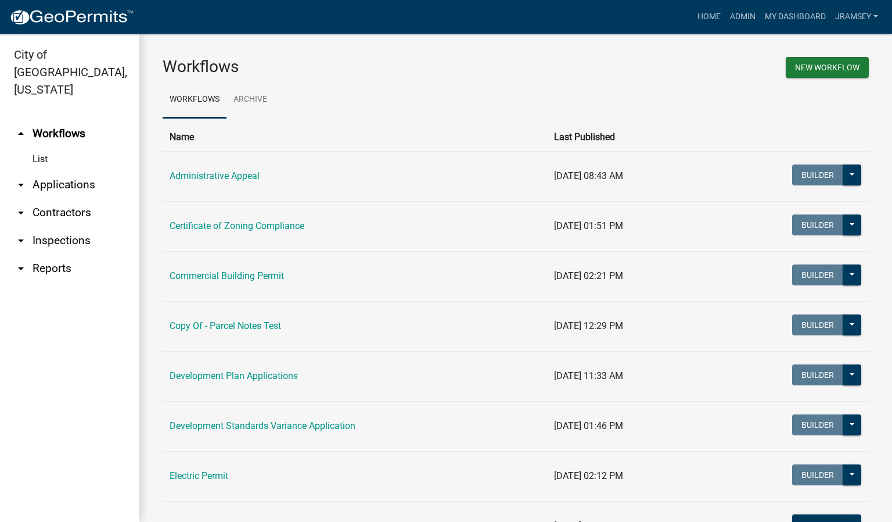
click at [58, 227] on link "arrow_drop_down Inspections" at bounding box center [69, 241] width 139 height 28
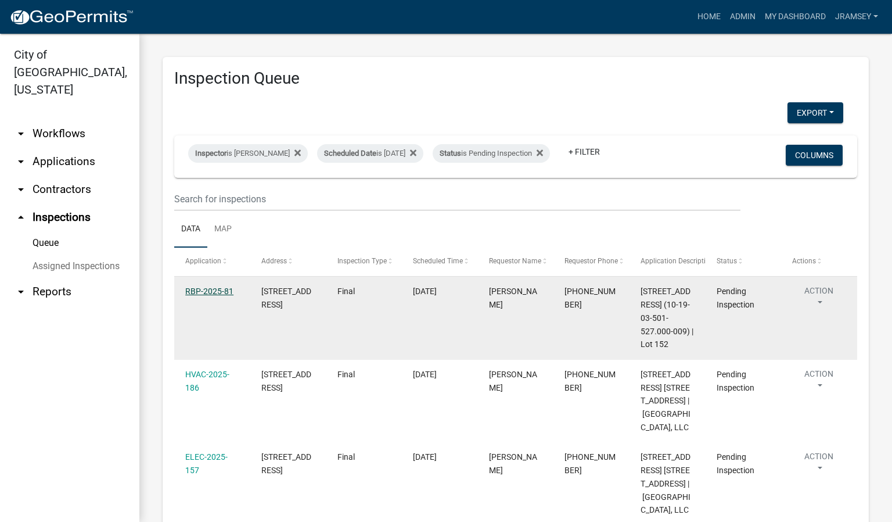
click at [204, 296] on link "RBP-2025-81" at bounding box center [209, 290] width 48 height 9
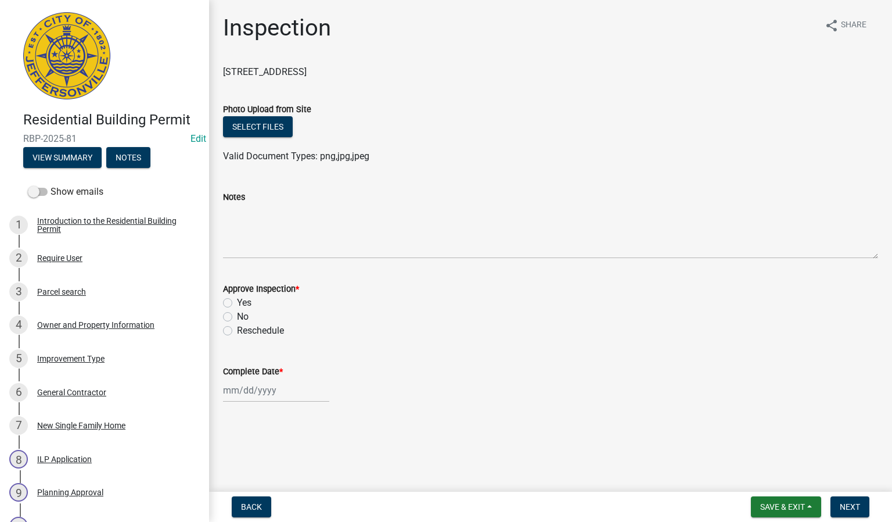
click at [237, 301] on label "Yes" at bounding box center [244, 303] width 15 height 14
click at [237, 301] on input "Yes" at bounding box center [241, 300] width 8 height 8
radio input "true"
click at [256, 387] on div at bounding box center [276, 390] width 106 height 24
select select "8"
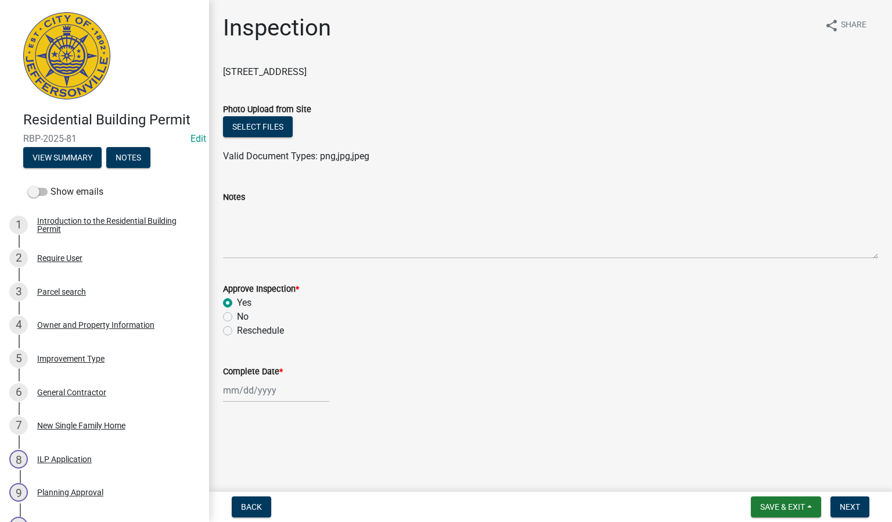
select select "2025"
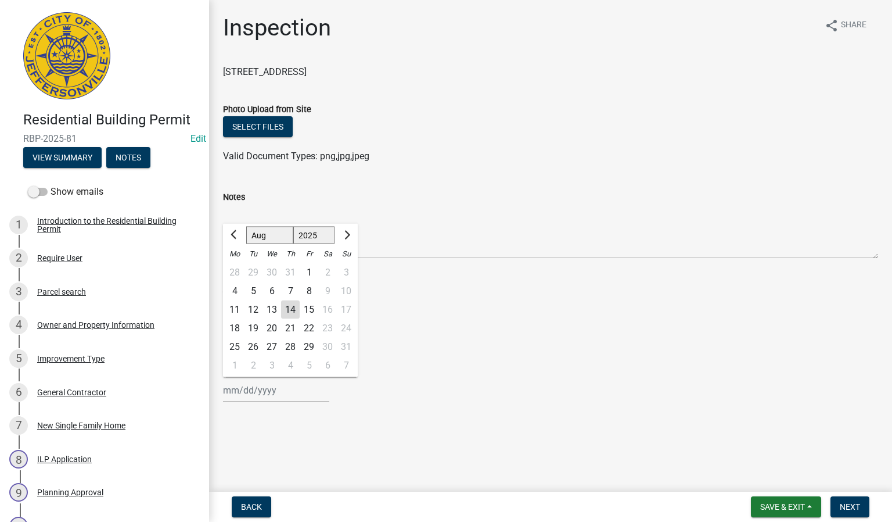
click at [293, 310] on div "14" at bounding box center [290, 309] width 19 height 19
type input "[DATE]"
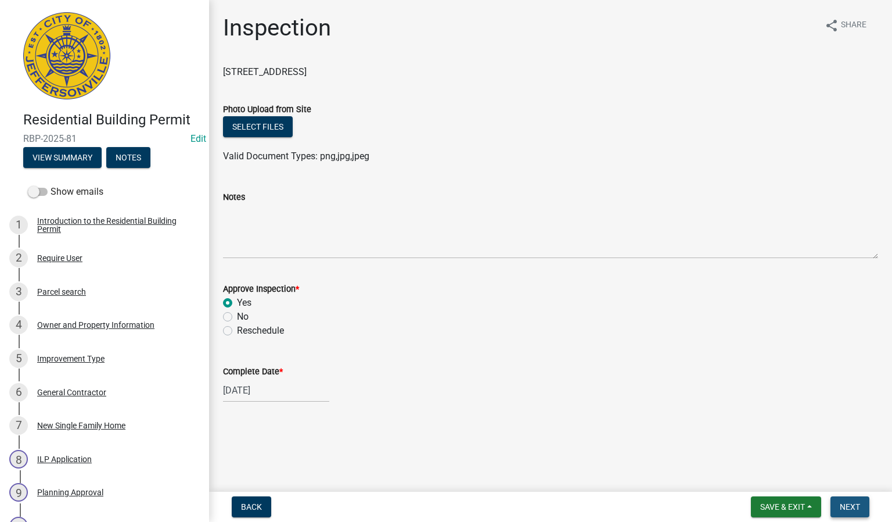
click at [840, 504] on span "Next" at bounding box center [850, 506] width 20 height 9
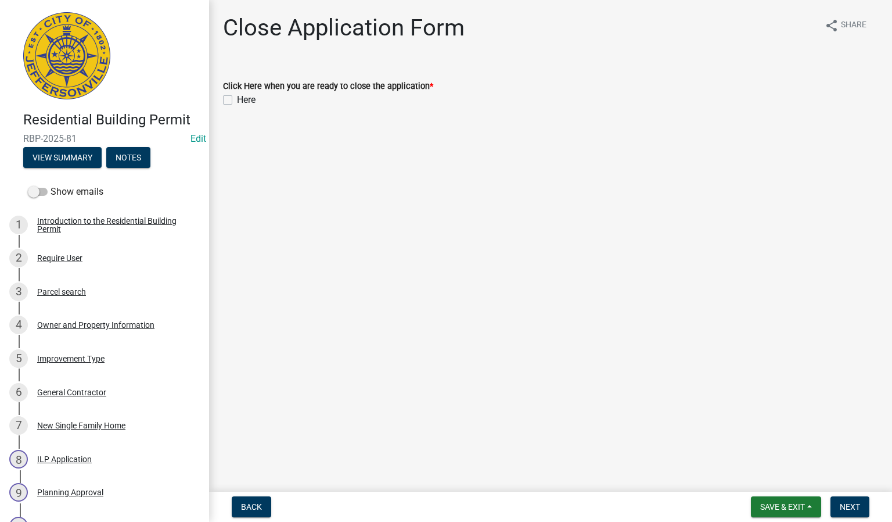
click at [237, 100] on label "Here" at bounding box center [246, 100] width 19 height 14
click at [237, 100] on input "Here" at bounding box center [241, 97] width 8 height 8
checkbox input "true"
click at [853, 506] on span "Next" at bounding box center [850, 506] width 20 height 9
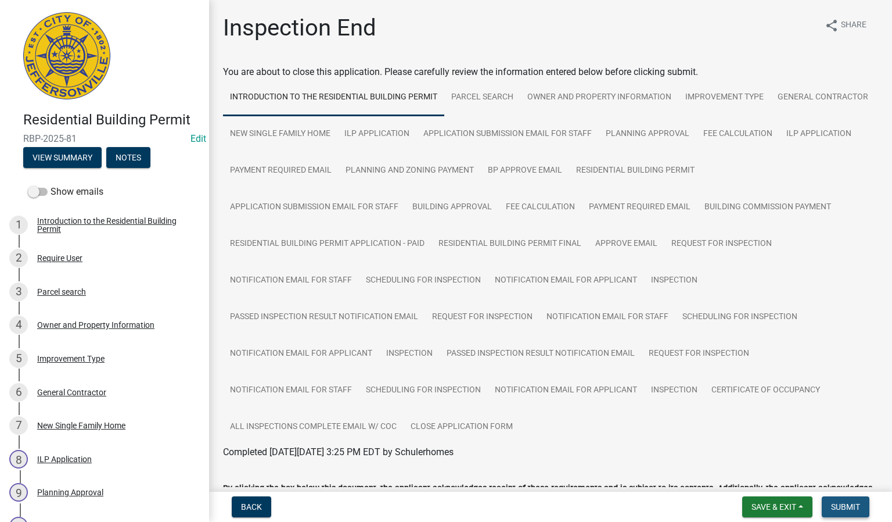
click at [854, 504] on span "Submit" at bounding box center [845, 506] width 29 height 9
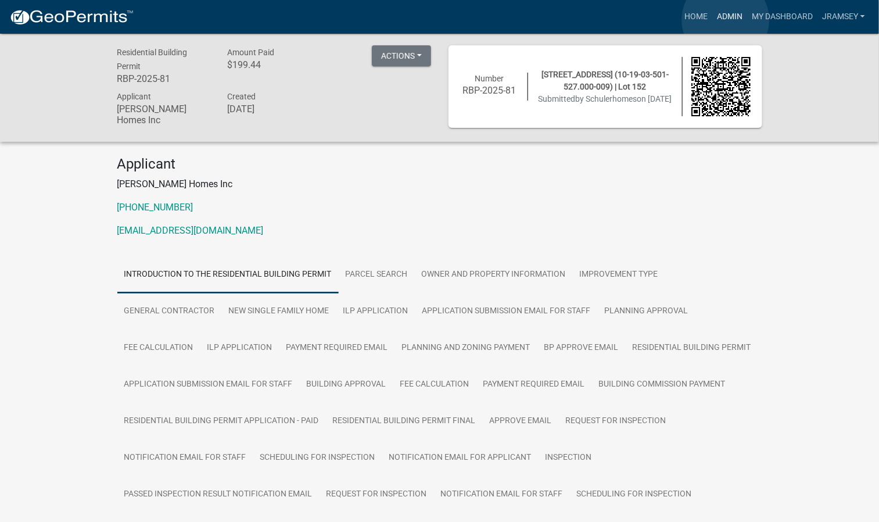
click at [726, 20] on link "Admin" at bounding box center [729, 17] width 35 height 22
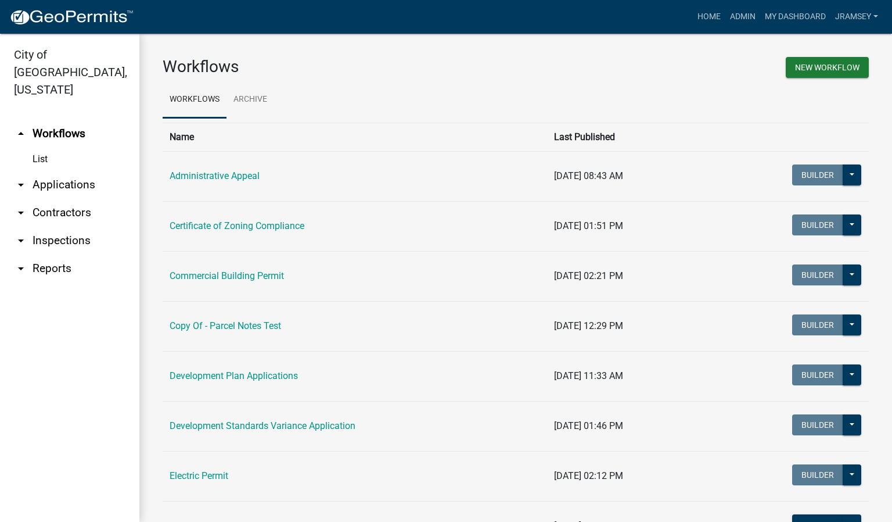
click at [53, 227] on link "arrow_drop_down Inspections" at bounding box center [69, 241] width 139 height 28
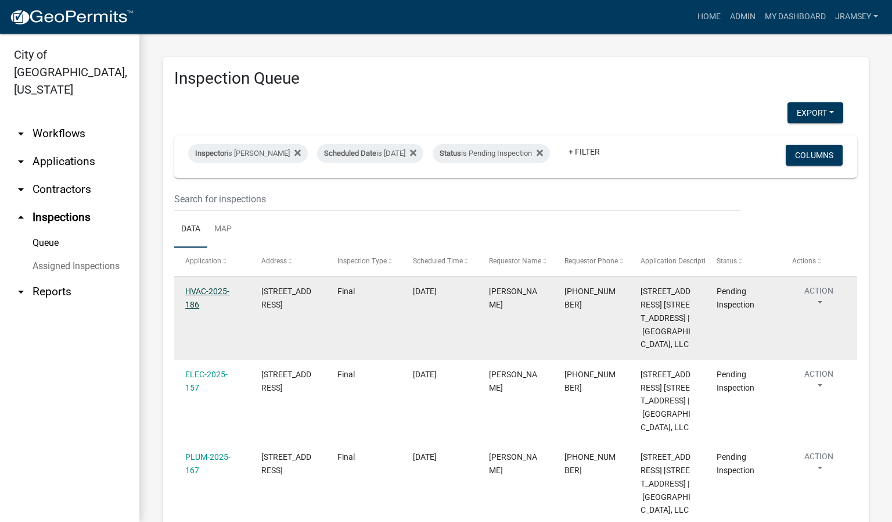
click at [202, 300] on link "HVAC-2025-186" at bounding box center [207, 297] width 44 height 23
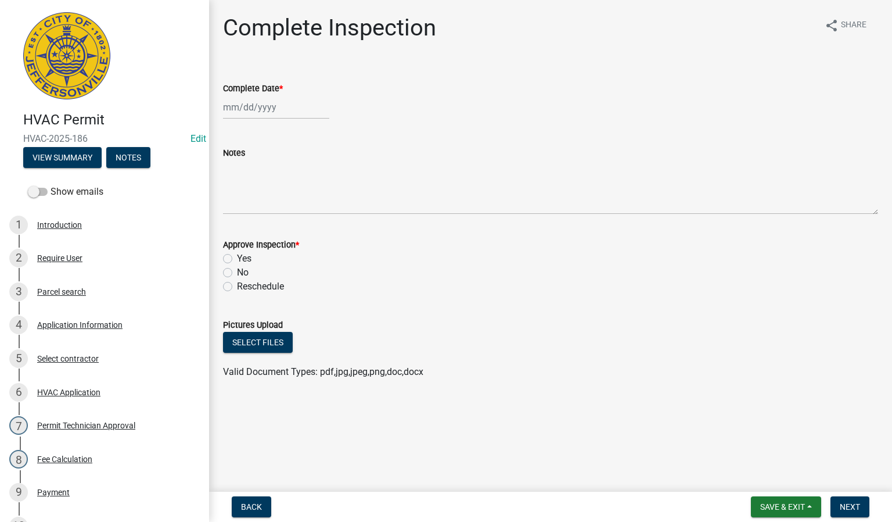
click at [254, 109] on div at bounding box center [276, 107] width 106 height 24
select select "8"
select select "2025"
click at [288, 204] on div "14" at bounding box center [290, 206] width 19 height 19
type input "[DATE]"
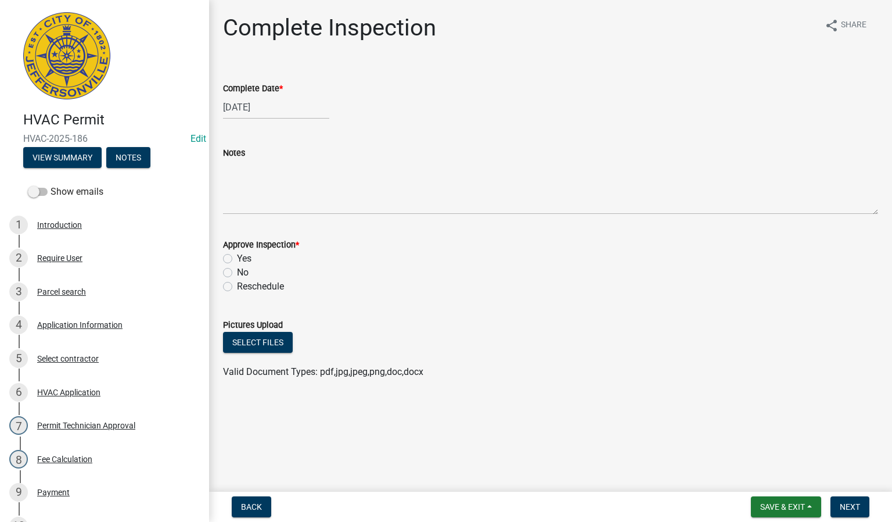
click at [237, 255] on label "Yes" at bounding box center [244, 259] width 15 height 14
click at [237, 255] on input "Yes" at bounding box center [241, 256] width 8 height 8
radio input "true"
click at [847, 505] on span "Next" at bounding box center [850, 506] width 20 height 9
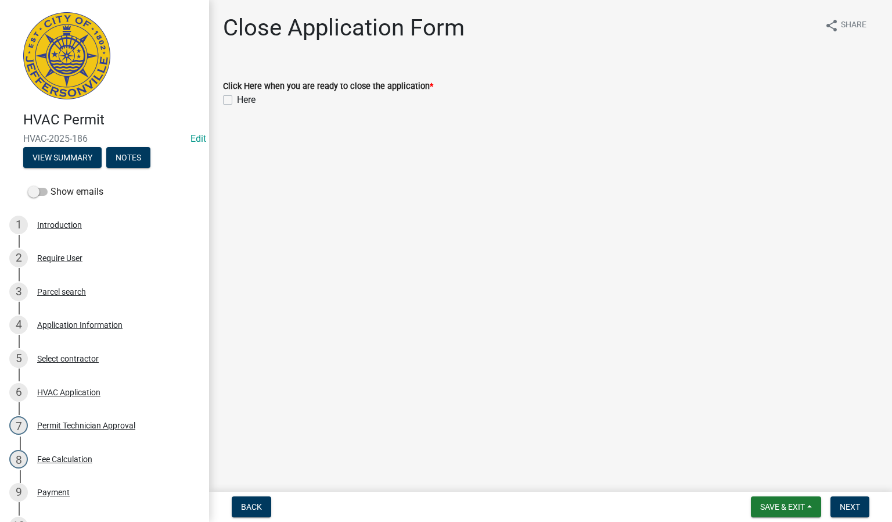
click at [237, 96] on label "Here" at bounding box center [246, 100] width 19 height 14
click at [237, 96] on input "Here" at bounding box center [241, 97] width 8 height 8
checkbox input "true"
click at [853, 506] on span "Next" at bounding box center [850, 506] width 20 height 9
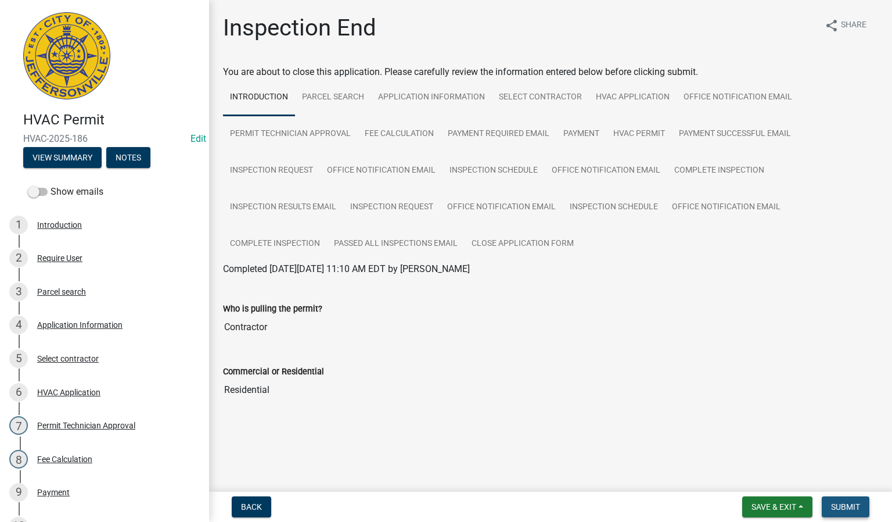
click at [846, 502] on span "Submit" at bounding box center [845, 506] width 29 height 9
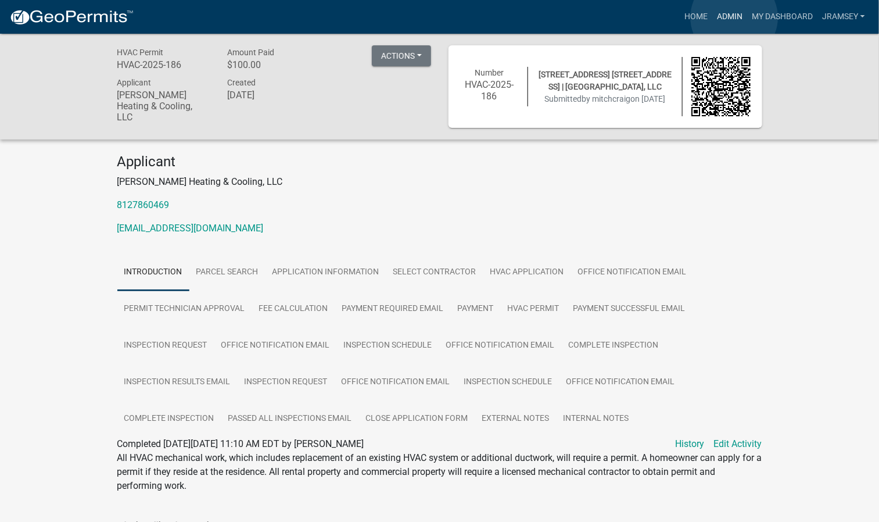
click at [734, 17] on link "Admin" at bounding box center [729, 17] width 35 height 22
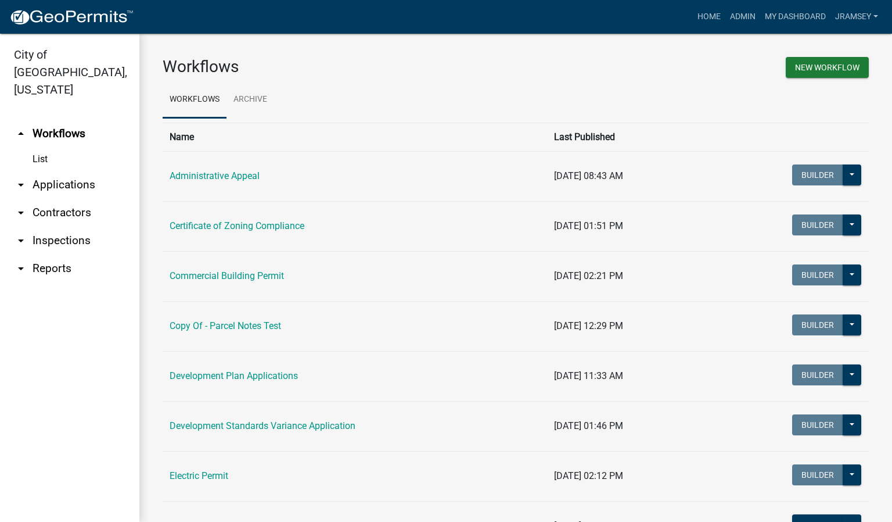
click at [68, 227] on link "arrow_drop_down Inspections" at bounding box center [69, 241] width 139 height 28
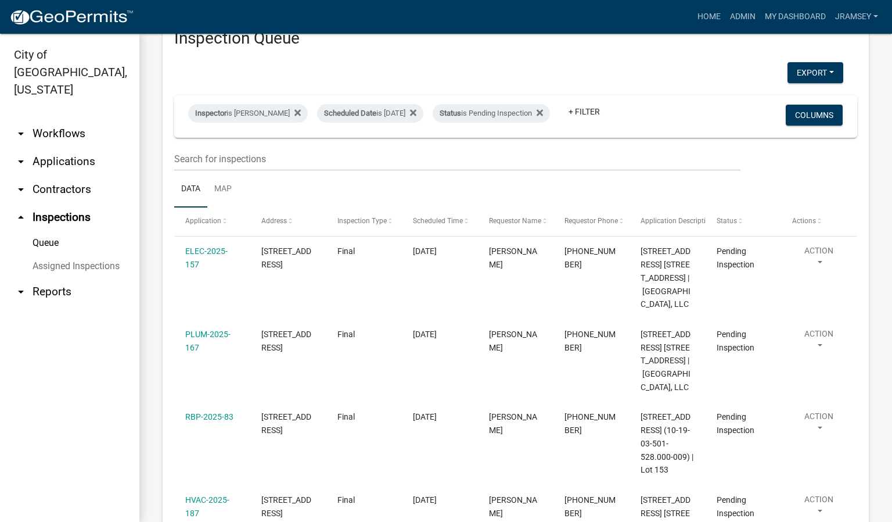
scroll to position [87, 0]
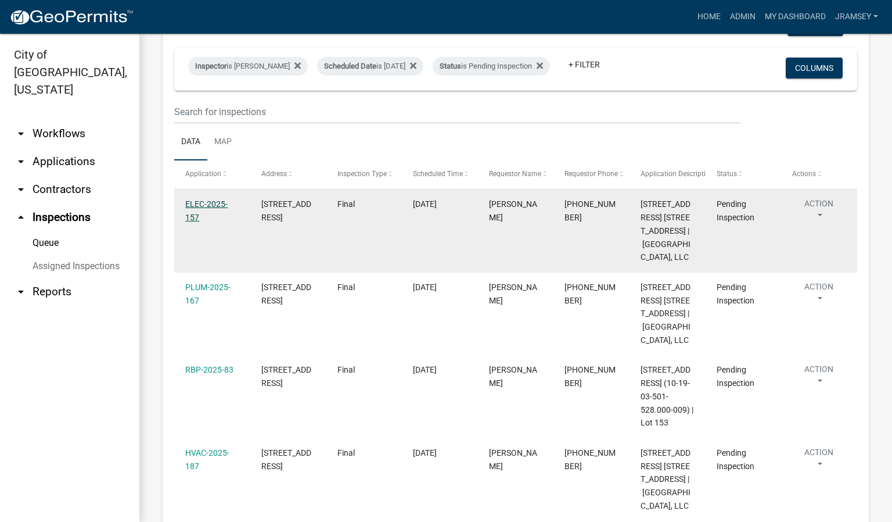
click at [208, 216] on link "ELEC-2025-157" at bounding box center [206, 210] width 42 height 23
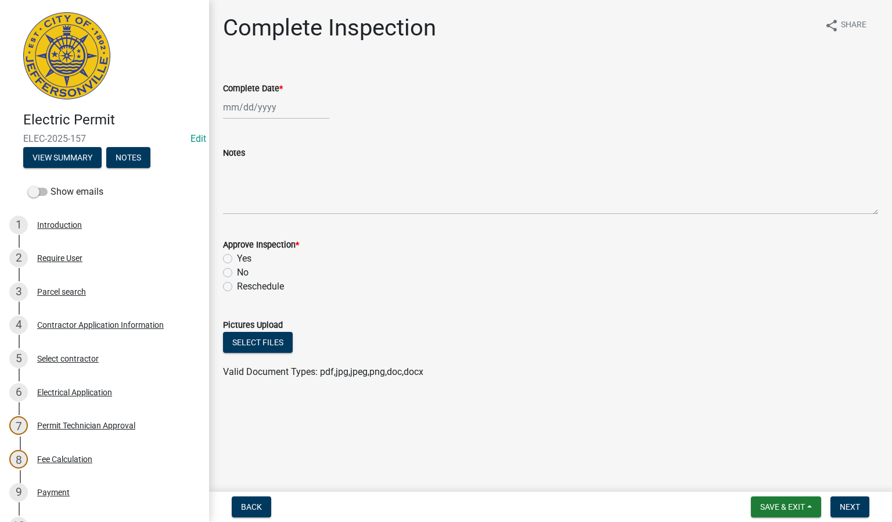
click at [249, 106] on div at bounding box center [276, 107] width 106 height 24
select select "8"
select select "2025"
click at [289, 206] on div "14" at bounding box center [290, 206] width 19 height 19
type input "[DATE]"
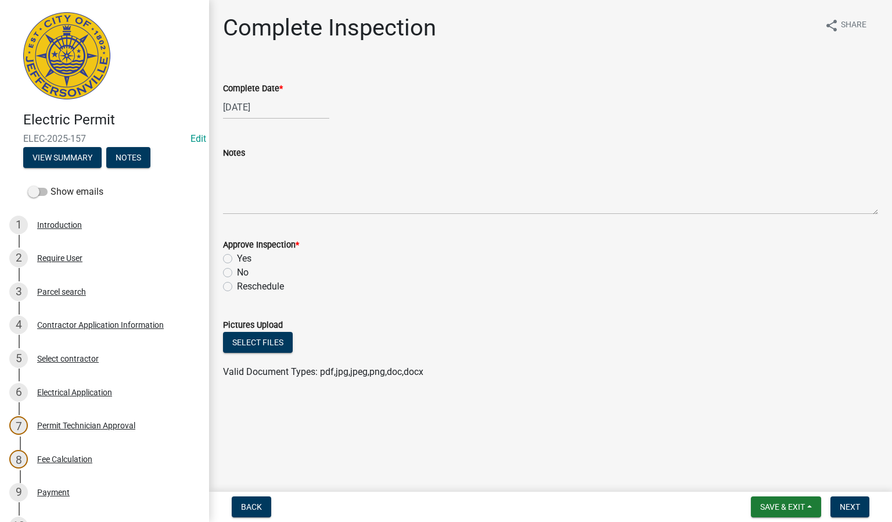
click at [237, 255] on label "Yes" at bounding box center [244, 259] width 15 height 14
click at [237, 255] on input "Yes" at bounding box center [241, 256] width 8 height 8
radio input "true"
click at [854, 508] on span "Next" at bounding box center [850, 506] width 20 height 9
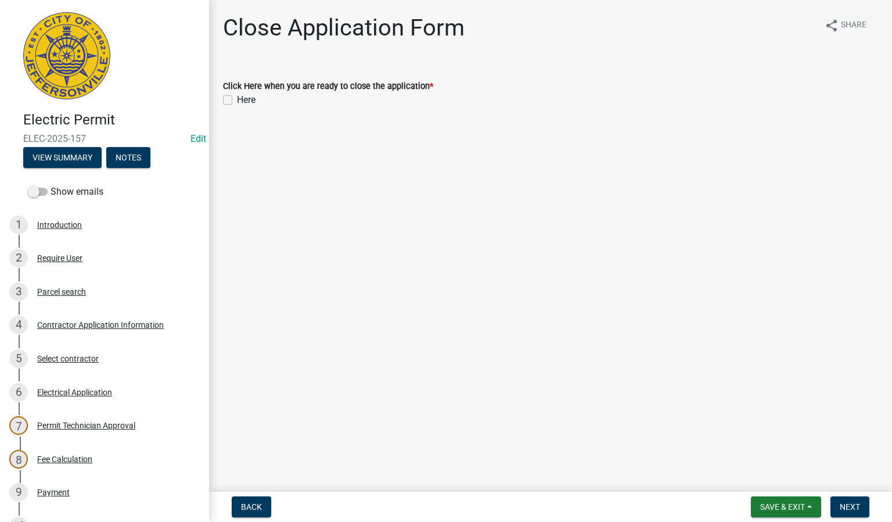
click at [237, 99] on label "Here" at bounding box center [246, 100] width 19 height 14
click at [237, 99] on input "Here" at bounding box center [241, 97] width 8 height 8
checkbox input "true"
click at [851, 501] on button "Next" at bounding box center [850, 506] width 39 height 21
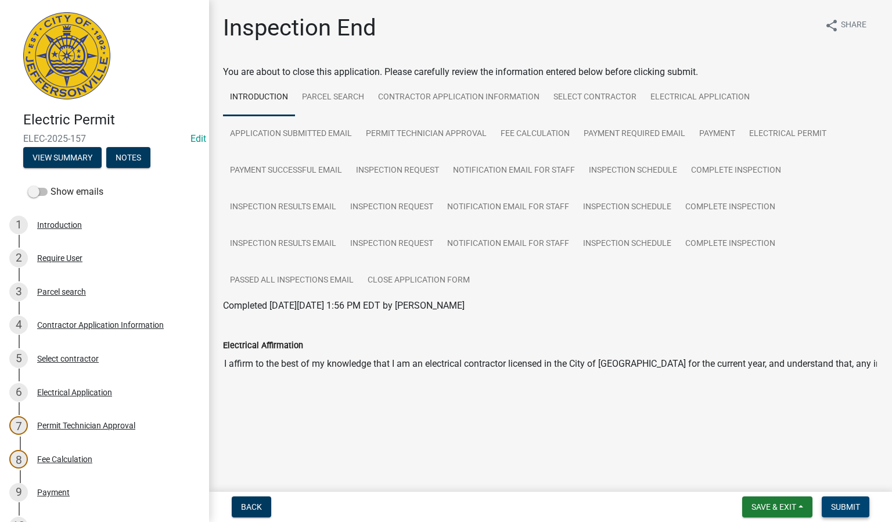
click at [845, 505] on span "Submit" at bounding box center [845, 506] width 29 height 9
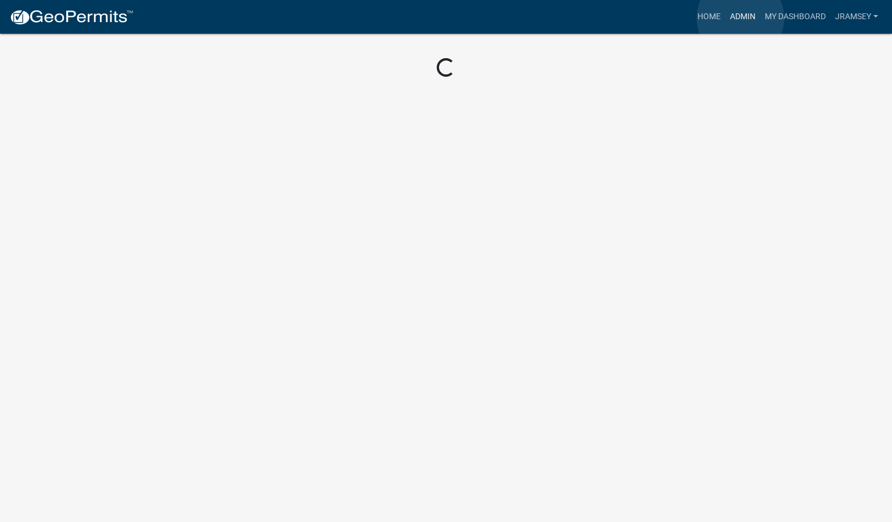
click at [741, 18] on link "Admin" at bounding box center [743, 17] width 35 height 22
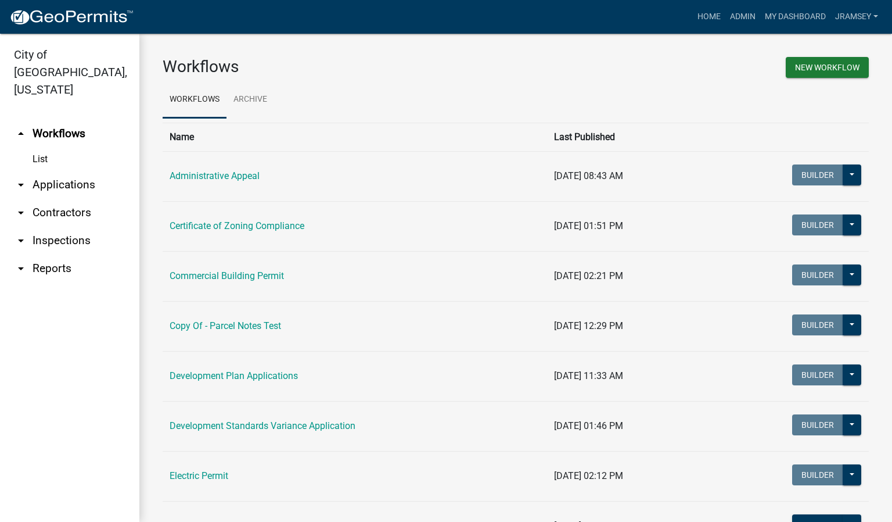
click at [67, 227] on link "arrow_drop_down Inspections" at bounding box center [69, 241] width 139 height 28
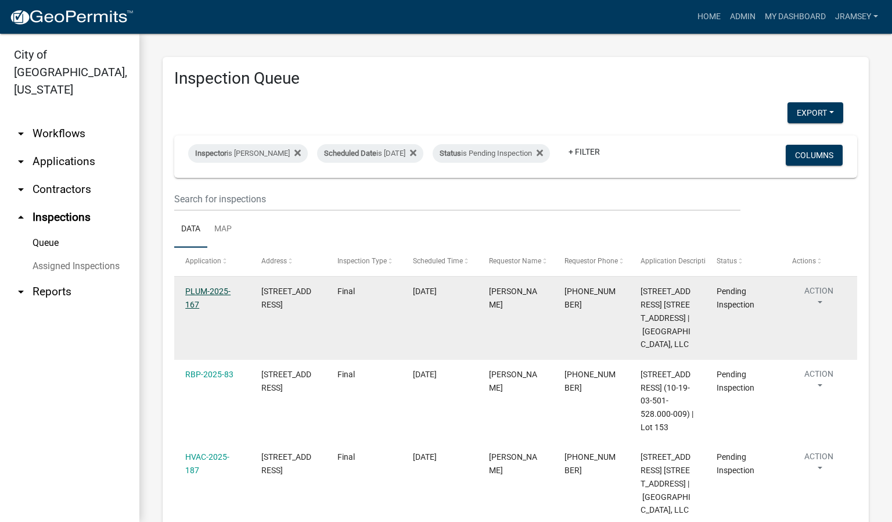
click at [199, 300] on link "PLUM-2025-167" at bounding box center [207, 297] width 45 height 23
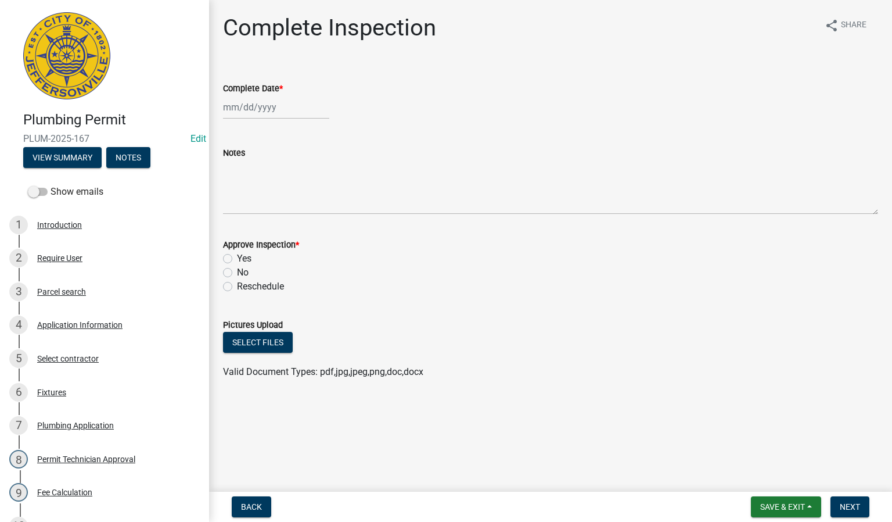
click at [241, 110] on div at bounding box center [276, 107] width 106 height 24
select select "8"
select select "2025"
click at [293, 206] on div "14" at bounding box center [290, 206] width 19 height 19
type input "[DATE]"
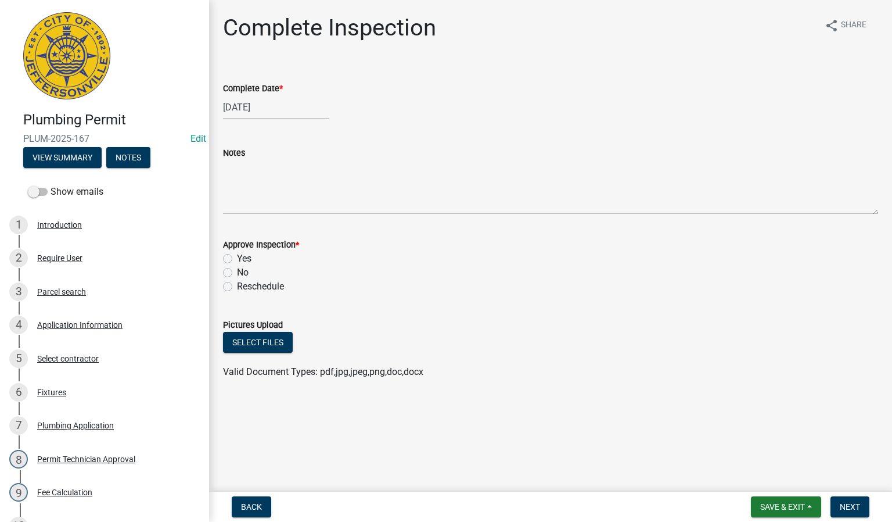
click at [237, 260] on label "Yes" at bounding box center [244, 259] width 15 height 14
click at [237, 259] on input "Yes" at bounding box center [241, 256] width 8 height 8
radio input "true"
click at [842, 501] on button "Next" at bounding box center [850, 506] width 39 height 21
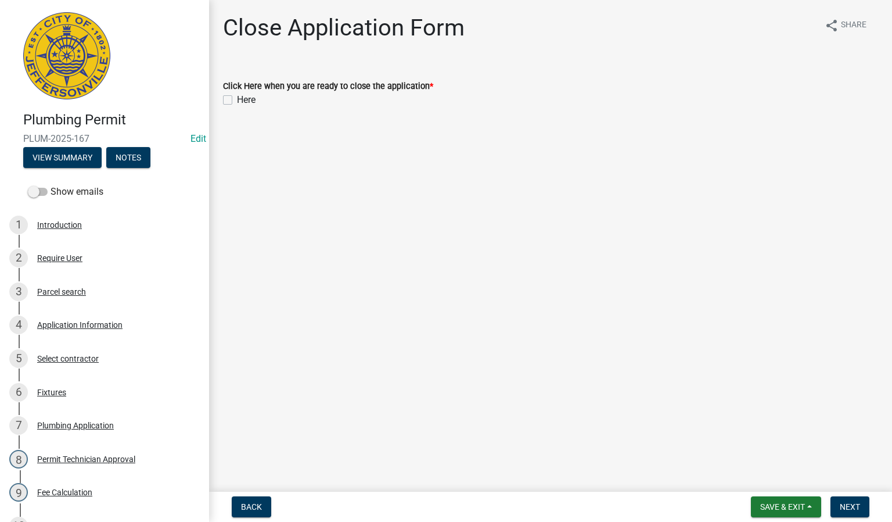
click at [237, 102] on label "Here" at bounding box center [246, 100] width 19 height 14
click at [237, 100] on input "Here" at bounding box center [241, 97] width 8 height 8
checkbox input "true"
click at [844, 504] on span "Next" at bounding box center [850, 506] width 20 height 9
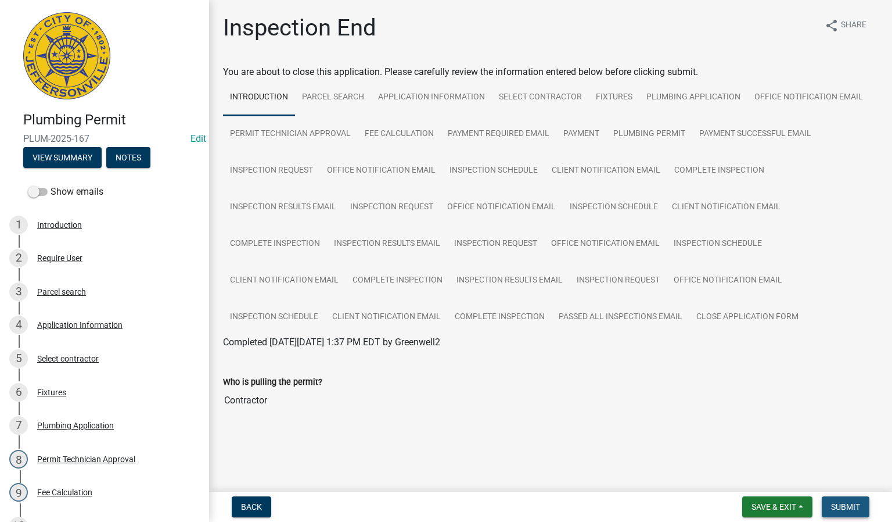
click at [850, 509] on span "Submit" at bounding box center [845, 506] width 29 height 9
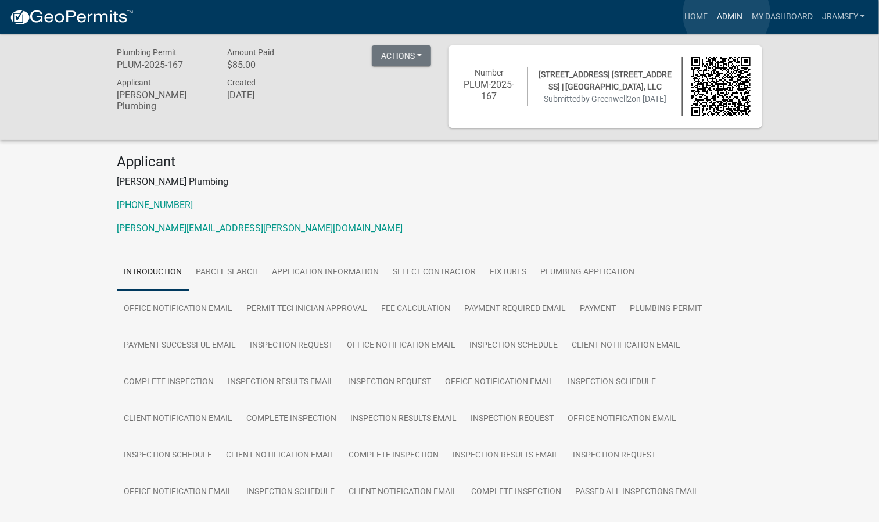
click at [727, 14] on link "Admin" at bounding box center [729, 17] width 35 height 22
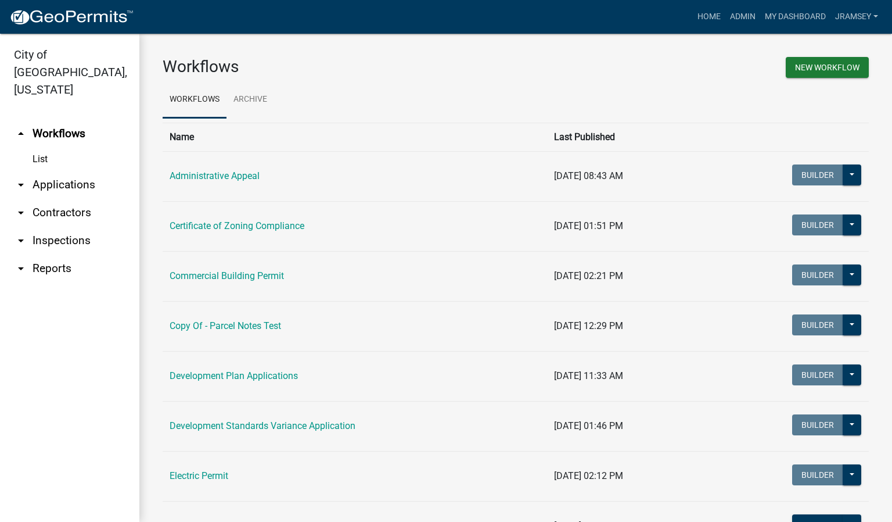
click at [82, 227] on link "arrow_drop_down Inspections" at bounding box center [69, 241] width 139 height 28
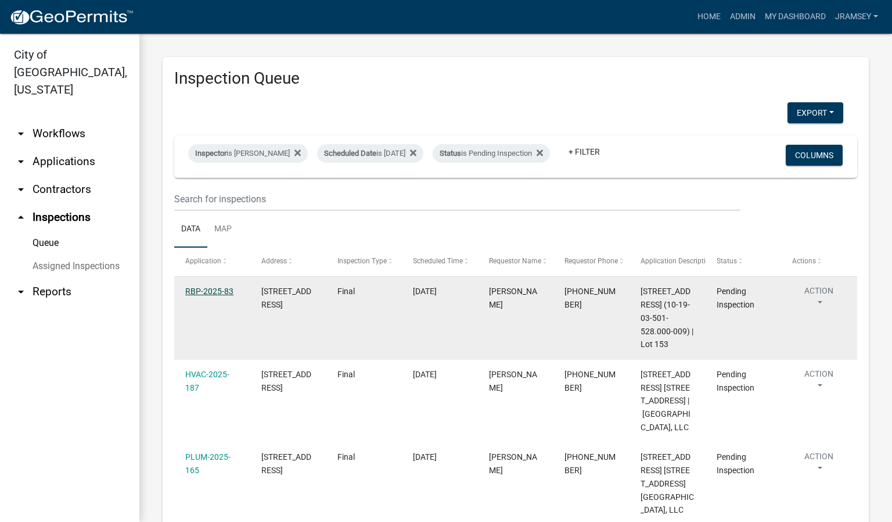
click at [209, 296] on link "RBP-2025-83" at bounding box center [209, 290] width 48 height 9
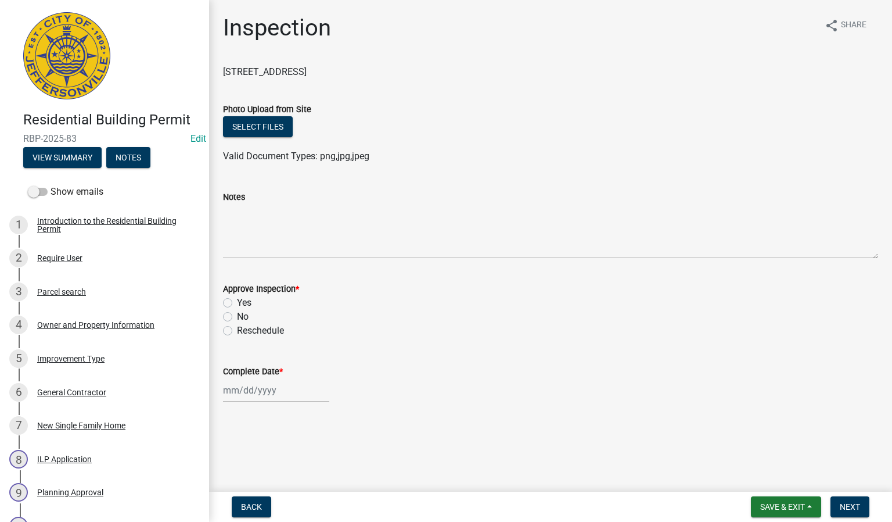
click at [237, 300] on label "Yes" at bounding box center [244, 303] width 15 height 14
click at [237, 300] on input "Yes" at bounding box center [241, 300] width 8 height 8
radio input "true"
click at [256, 389] on div at bounding box center [276, 390] width 106 height 24
select select "8"
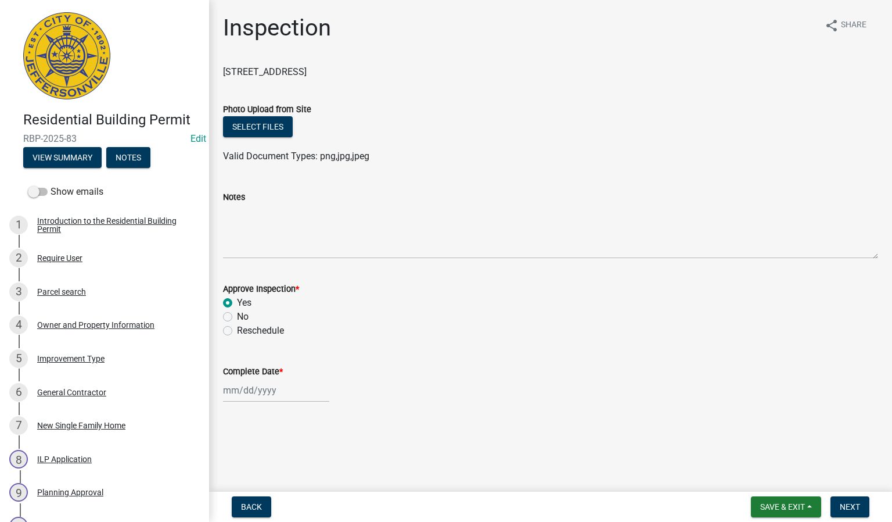
select select "2025"
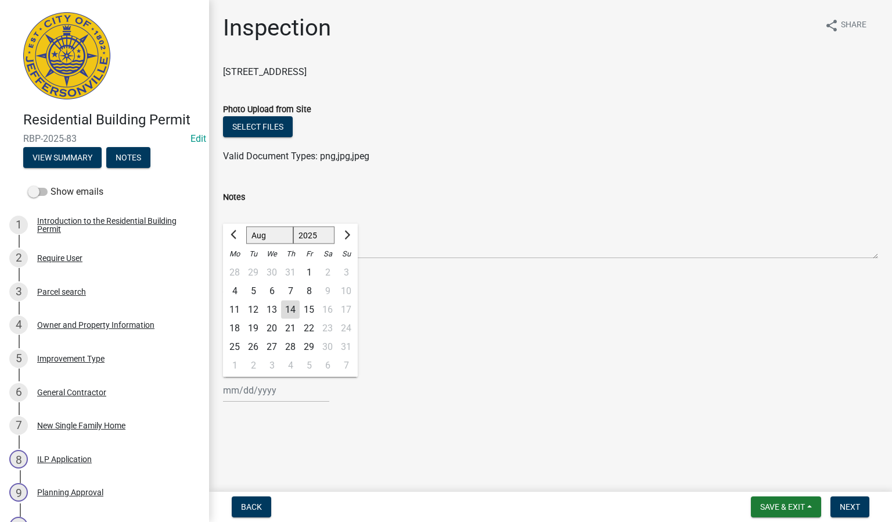
click at [293, 309] on div "14" at bounding box center [290, 309] width 19 height 19
type input "[DATE]"
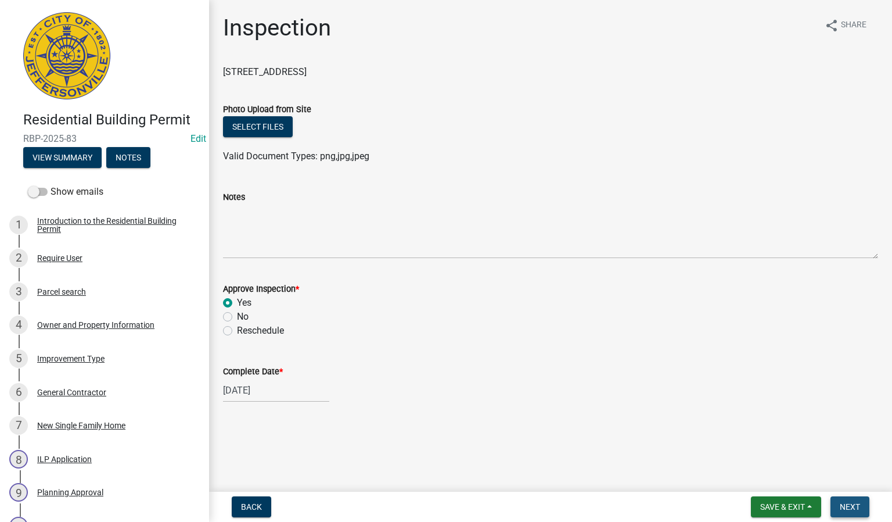
click at [840, 507] on span "Next" at bounding box center [850, 506] width 20 height 9
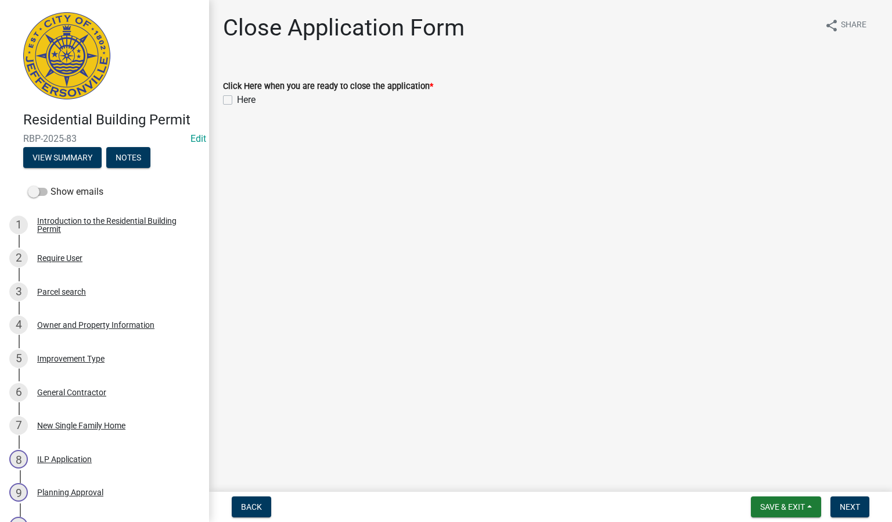
click at [237, 101] on label "Here" at bounding box center [246, 100] width 19 height 14
click at [237, 100] on input "Here" at bounding box center [241, 97] width 8 height 8
checkbox input "true"
click at [846, 502] on span "Next" at bounding box center [850, 506] width 20 height 9
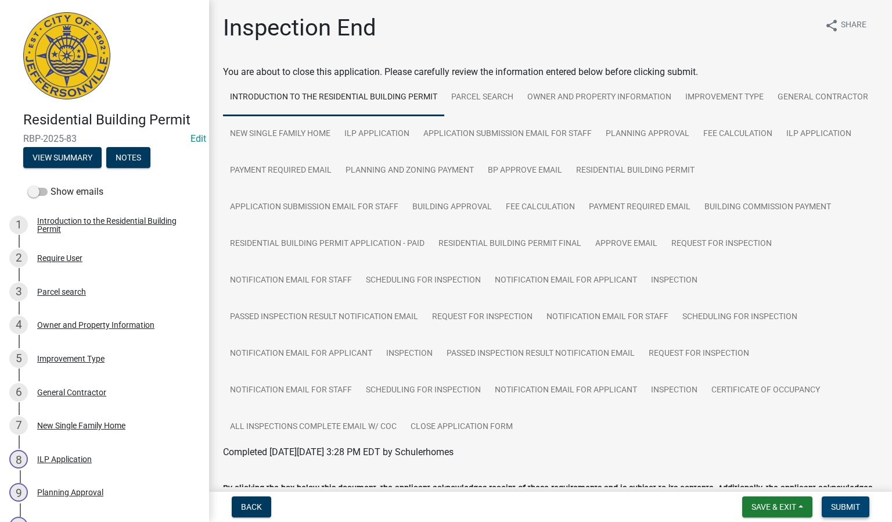
click at [843, 512] on button "Submit" at bounding box center [846, 506] width 48 height 21
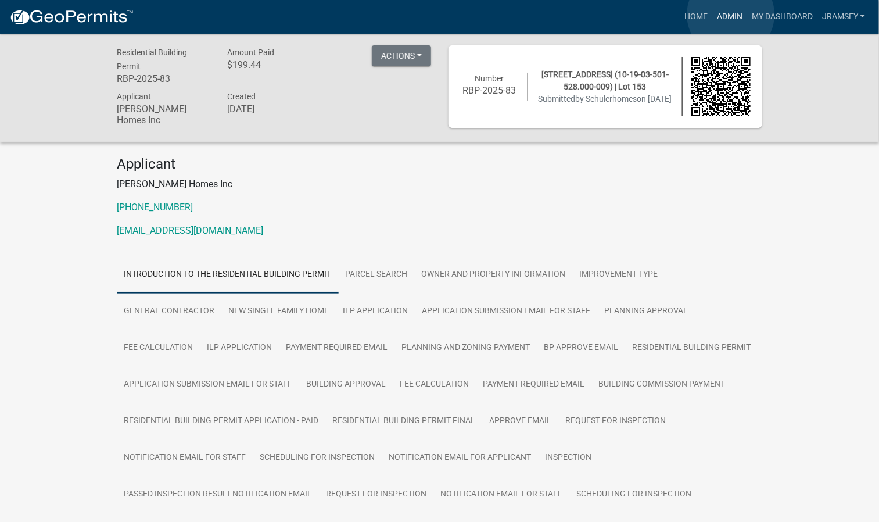
click at [731, 15] on link "Admin" at bounding box center [729, 17] width 35 height 22
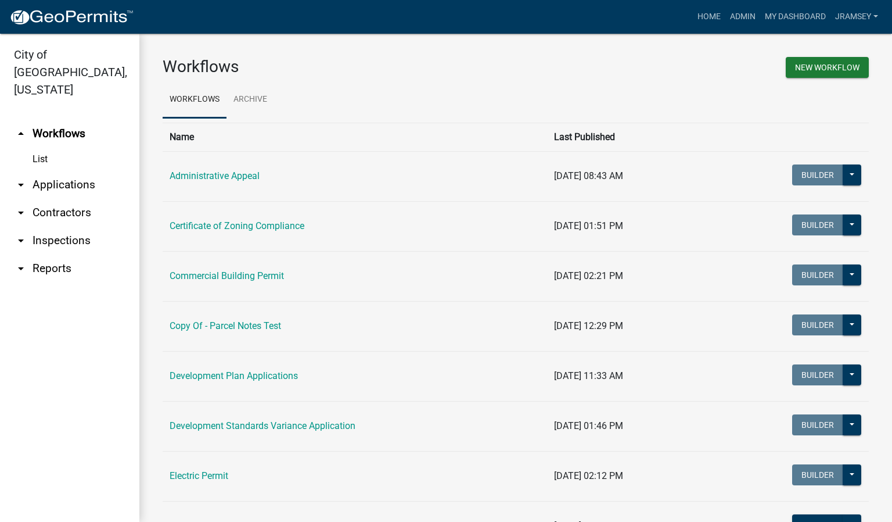
click at [69, 227] on link "arrow_drop_down Inspections" at bounding box center [69, 241] width 139 height 28
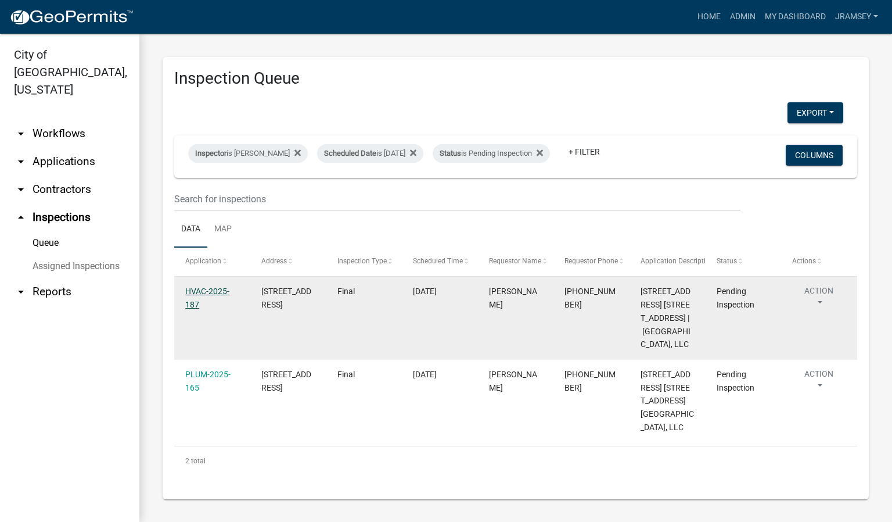
click at [206, 305] on link "HVAC-2025-187" at bounding box center [207, 297] width 44 height 23
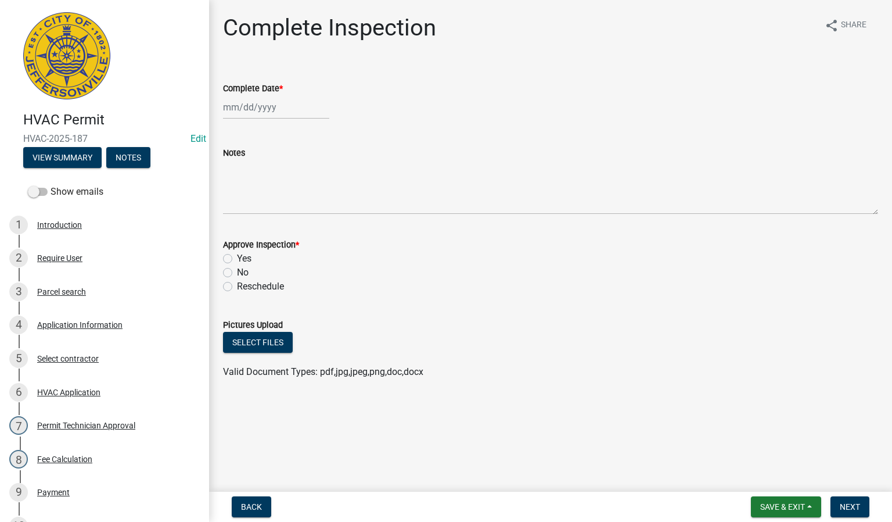
click at [241, 105] on div at bounding box center [276, 107] width 106 height 24
select select "8"
select select "2025"
click at [286, 206] on div "14" at bounding box center [290, 206] width 19 height 19
type input "[DATE]"
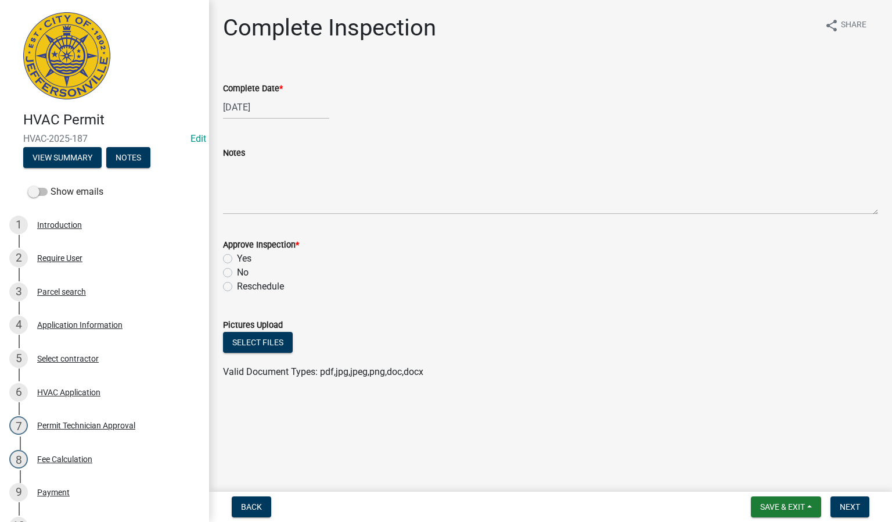
click at [237, 258] on label "Yes" at bounding box center [244, 259] width 15 height 14
click at [237, 258] on input "Yes" at bounding box center [241, 256] width 8 height 8
radio input "true"
click at [850, 502] on span "Next" at bounding box center [850, 506] width 20 height 9
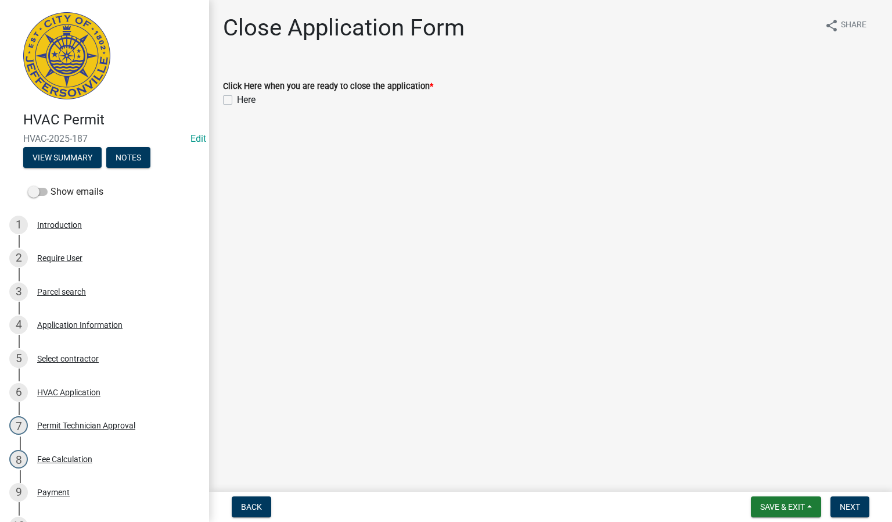
click at [237, 98] on label "Here" at bounding box center [246, 100] width 19 height 14
click at [237, 98] on input "Here" at bounding box center [241, 97] width 8 height 8
checkbox input "true"
click at [842, 504] on span "Next" at bounding box center [850, 506] width 20 height 9
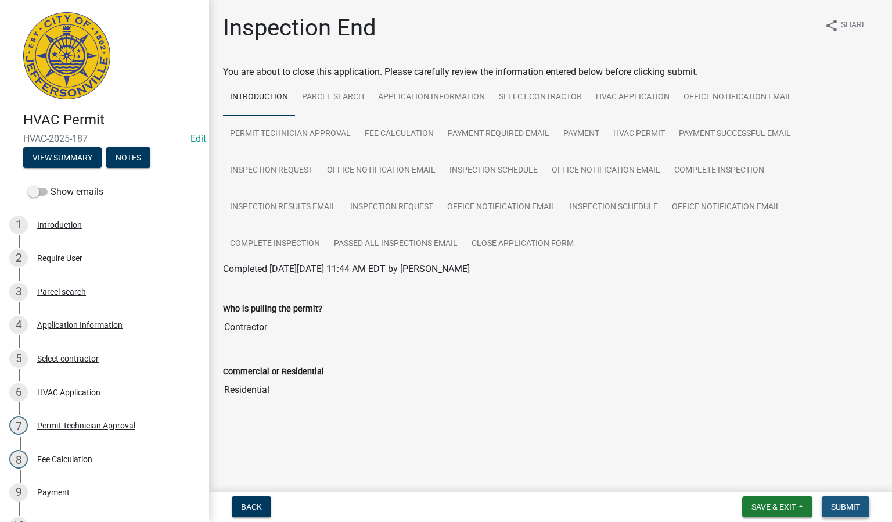
click at [836, 499] on button "Submit" at bounding box center [846, 506] width 48 height 21
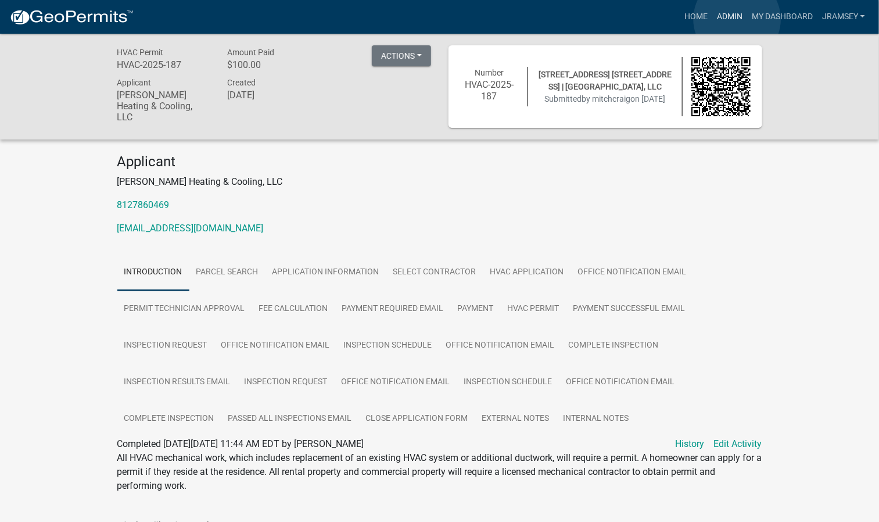
click at [737, 19] on link "Admin" at bounding box center [729, 17] width 35 height 22
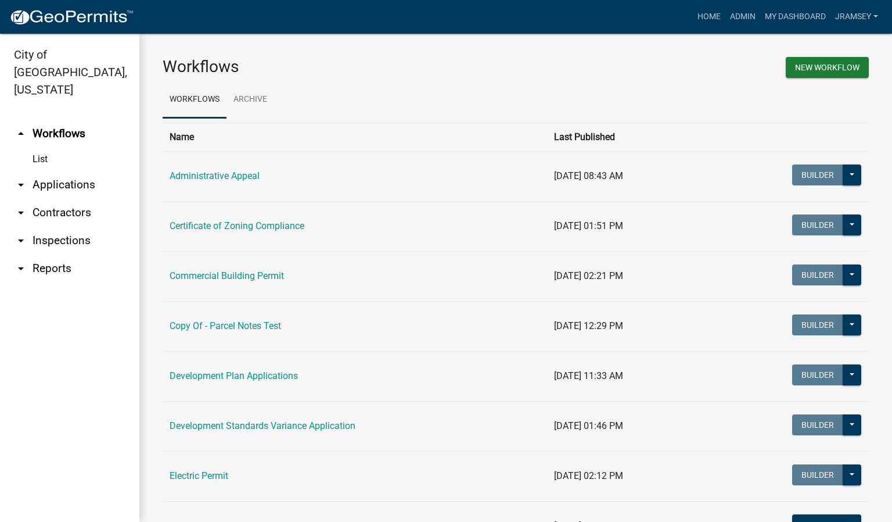
click at [75, 227] on link "arrow_drop_down Inspections" at bounding box center [69, 241] width 139 height 28
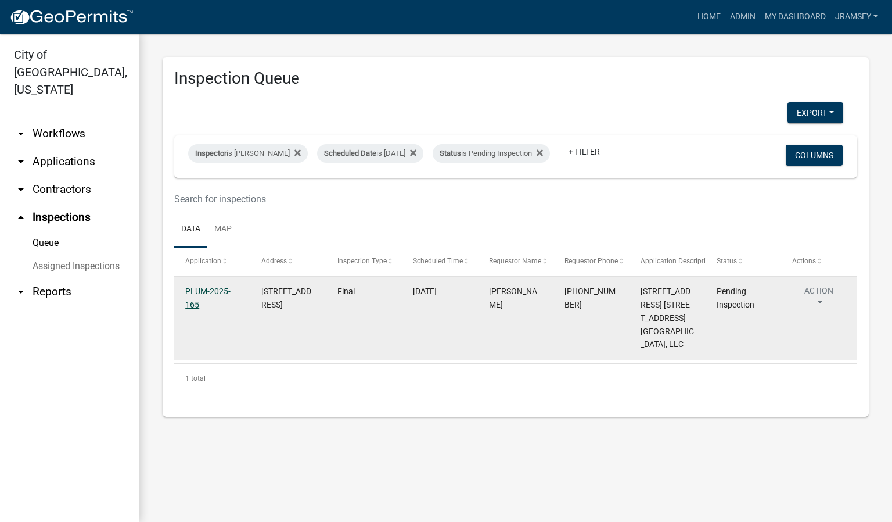
click at [198, 301] on link "PLUM-2025-165" at bounding box center [207, 297] width 45 height 23
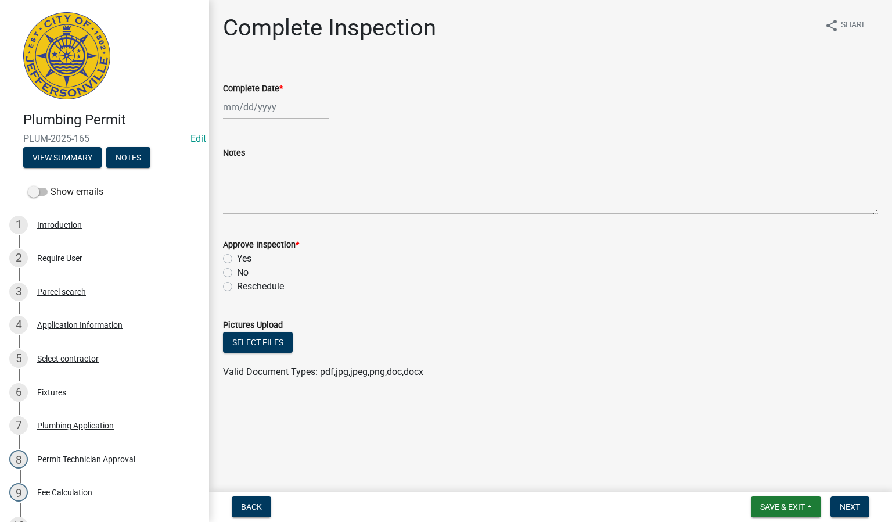
click at [249, 112] on div at bounding box center [276, 107] width 106 height 24
select select "8"
select select "2025"
click at [289, 203] on div "14" at bounding box center [290, 206] width 19 height 19
type input "[DATE]"
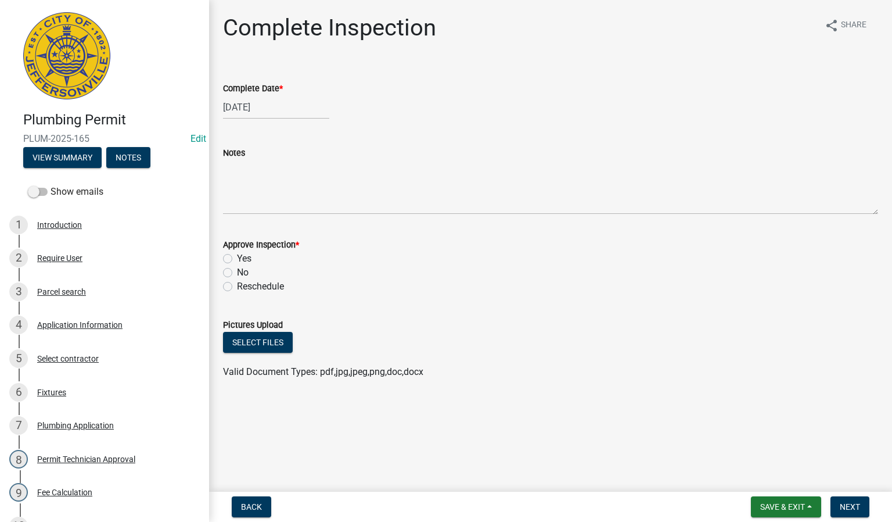
click at [237, 253] on label "Yes" at bounding box center [244, 259] width 15 height 14
click at [237, 253] on input "Yes" at bounding box center [241, 256] width 8 height 8
radio input "true"
click at [840, 505] on span "Next" at bounding box center [850, 506] width 20 height 9
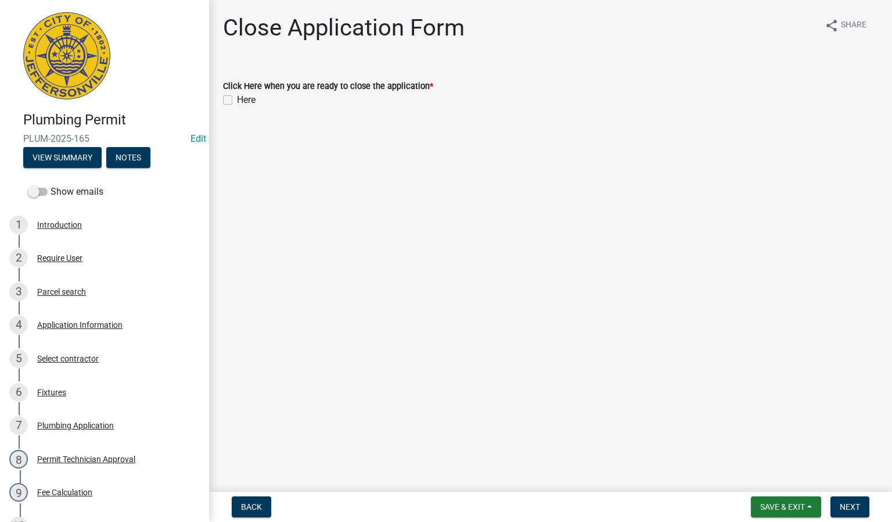
click at [237, 96] on label "Here" at bounding box center [246, 100] width 19 height 14
click at [237, 96] on input "Here" at bounding box center [241, 97] width 8 height 8
checkbox input "true"
click at [849, 508] on span "Next" at bounding box center [850, 506] width 20 height 9
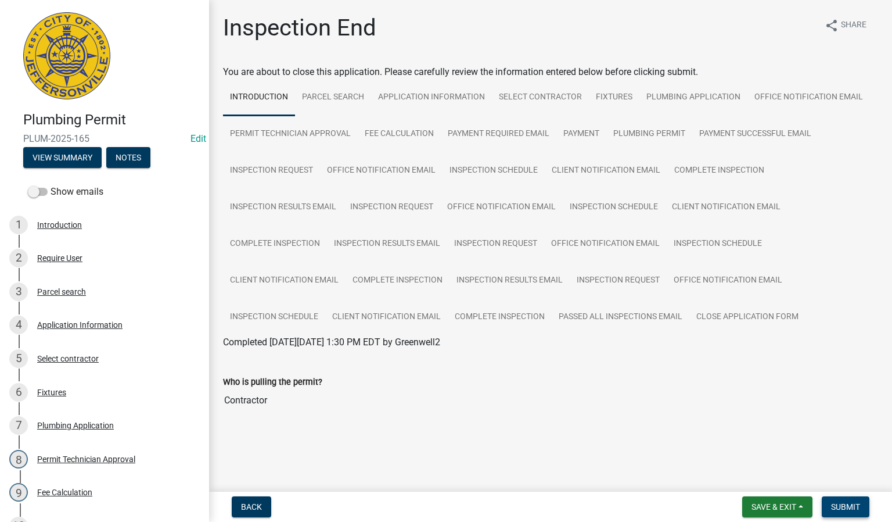
click at [840, 504] on span "Submit" at bounding box center [845, 506] width 29 height 9
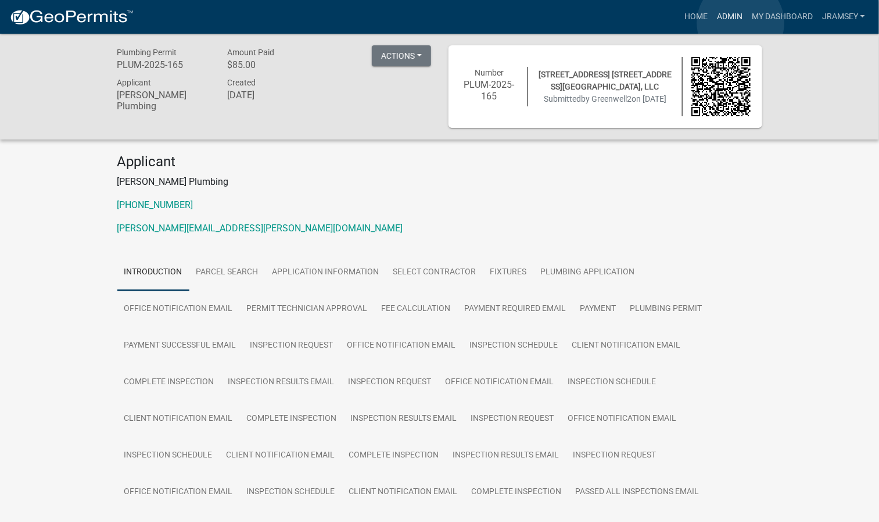
click at [741, 23] on link "Admin" at bounding box center [729, 17] width 35 height 22
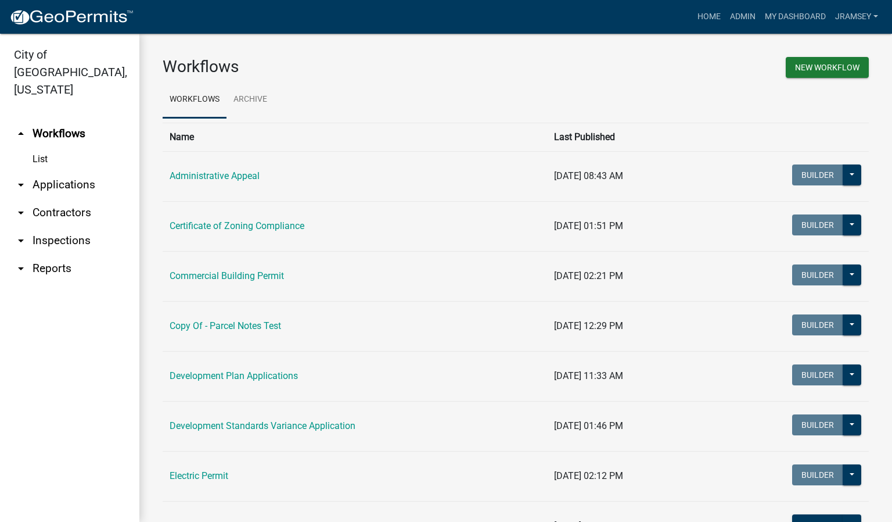
click at [74, 227] on link "arrow_drop_down Inspections" at bounding box center [69, 241] width 139 height 28
